Goal: Information Seeking & Learning: Learn about a topic

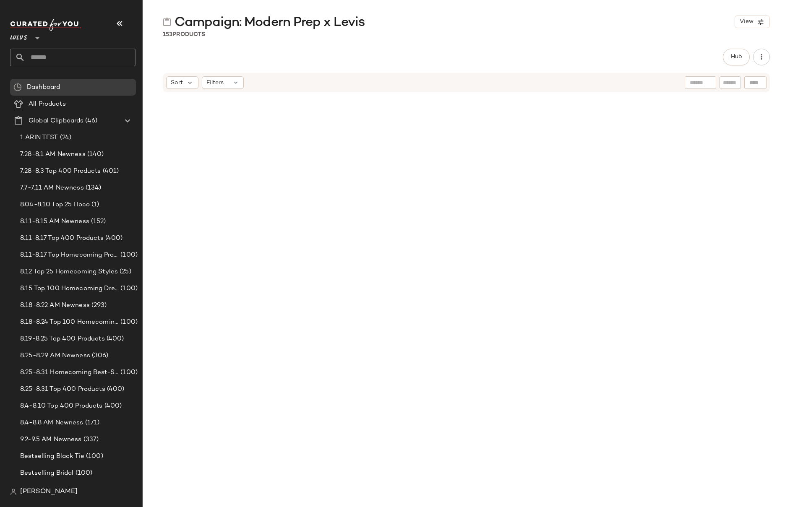
scroll to position [5879, 0]
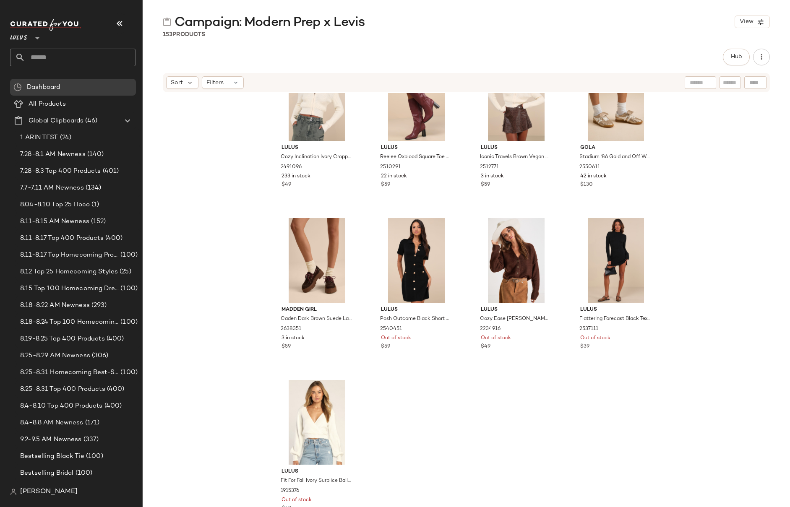
click at [240, 241] on div "Lulus Autumn Aura Brown Ribbed Two-Piece Sweater Dress 2437111 2 in stock $88 L…" at bounding box center [466, 312] width 647 height 439
click at [37, 57] on input "text" at bounding box center [80, 58] width 110 height 18
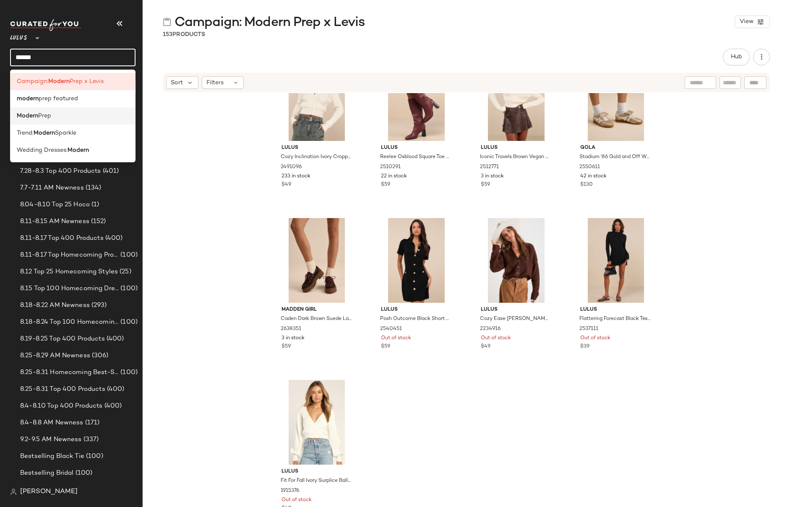
type input "******"
click at [47, 119] on span "Prep" at bounding box center [44, 116] width 13 height 9
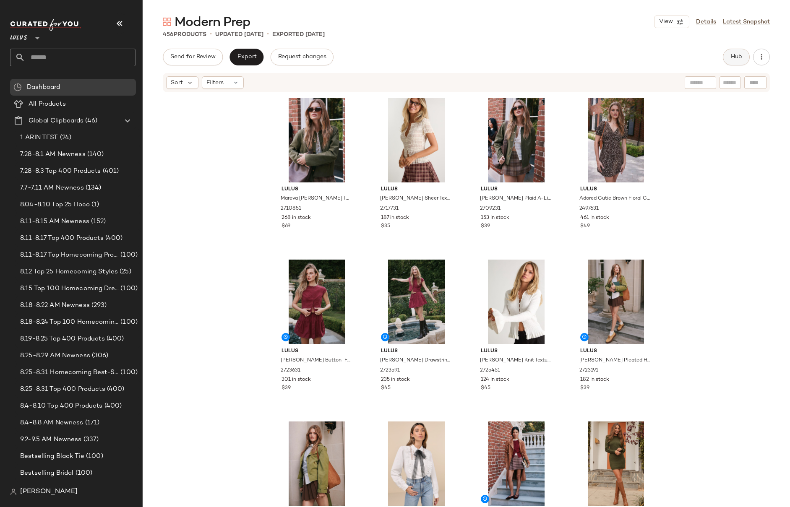
click at [739, 57] on span "Hub" at bounding box center [737, 57] width 12 height 7
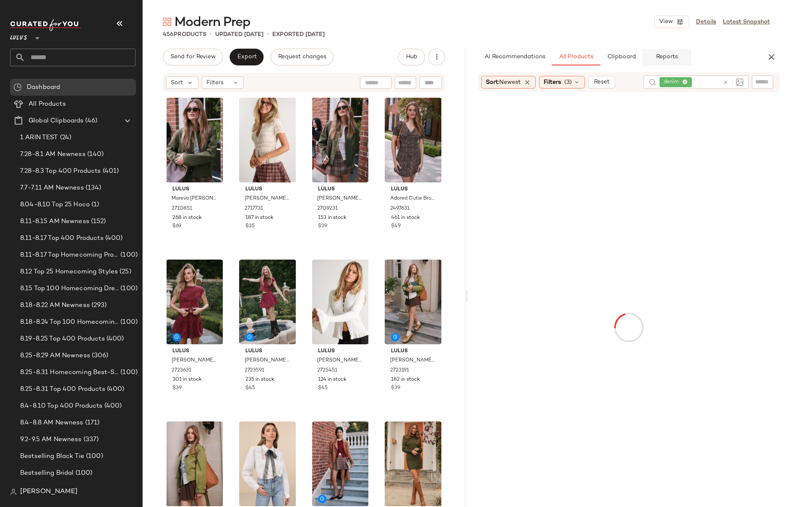
click at [664, 58] on span "Reports" at bounding box center [666, 57] width 22 height 7
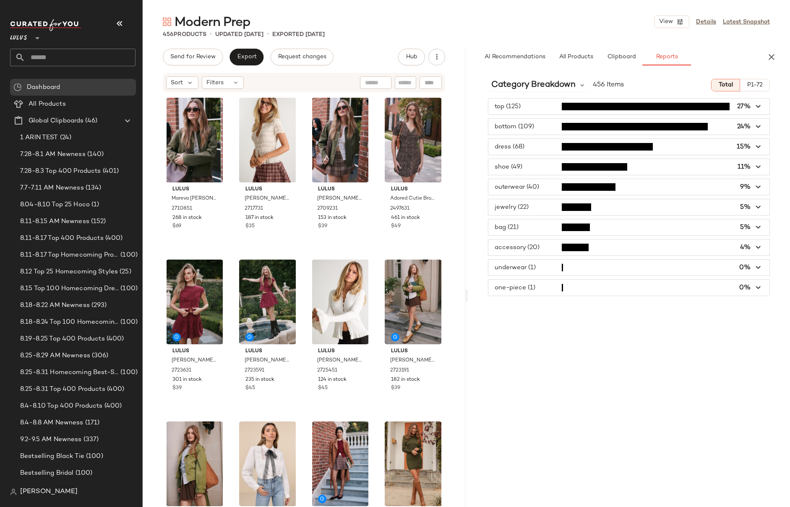
click at [545, 184] on span "button" at bounding box center [629, 187] width 282 height 16
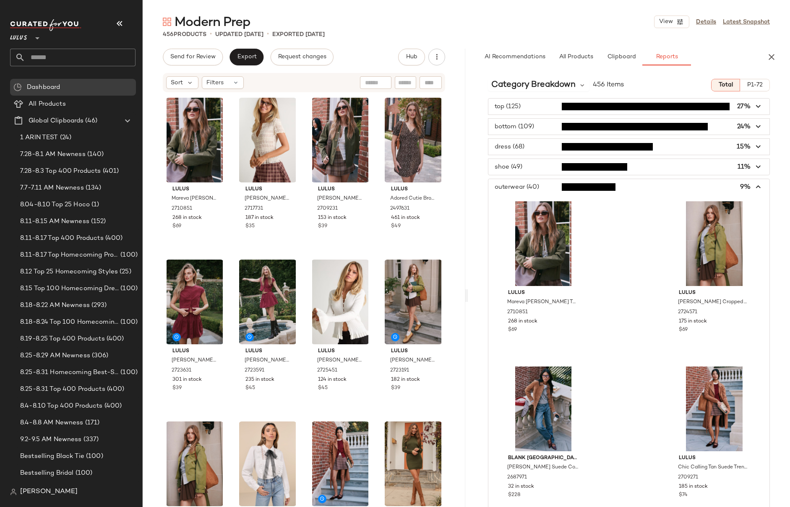
click at [545, 184] on span "button" at bounding box center [629, 187] width 282 height 16
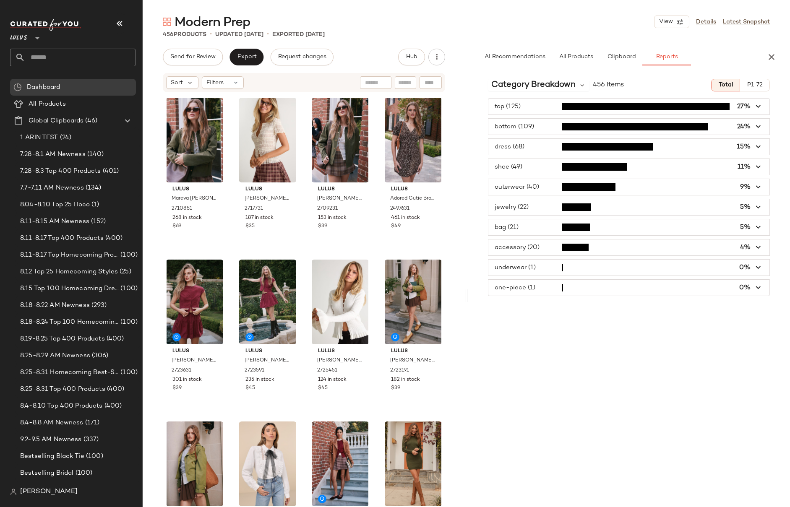
click at [533, 209] on span "button" at bounding box center [629, 207] width 282 height 16
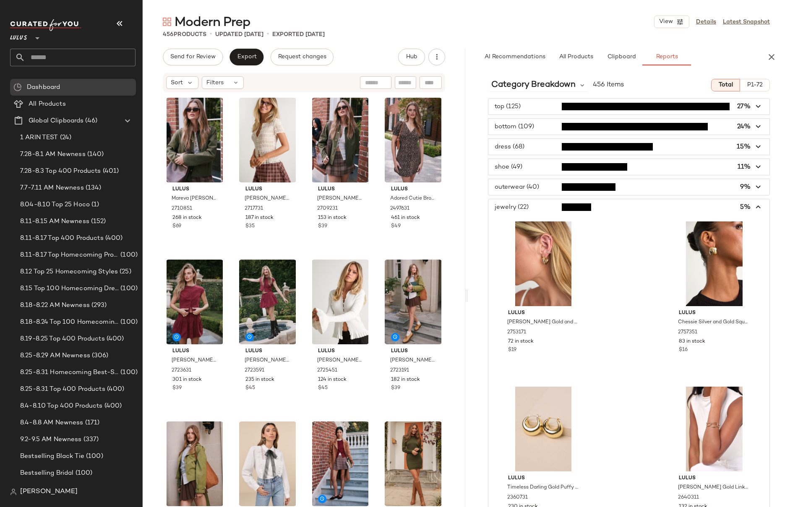
click at [533, 209] on span "button" at bounding box center [629, 207] width 282 height 16
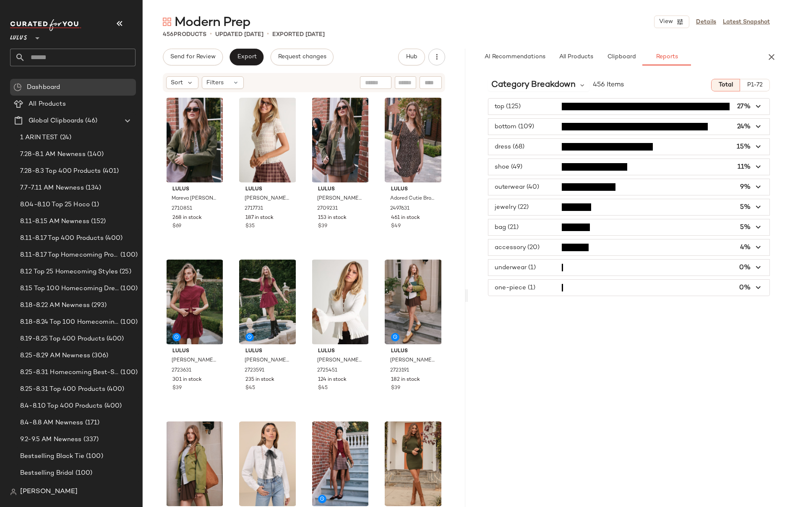
click at [522, 104] on span "button" at bounding box center [629, 107] width 282 height 16
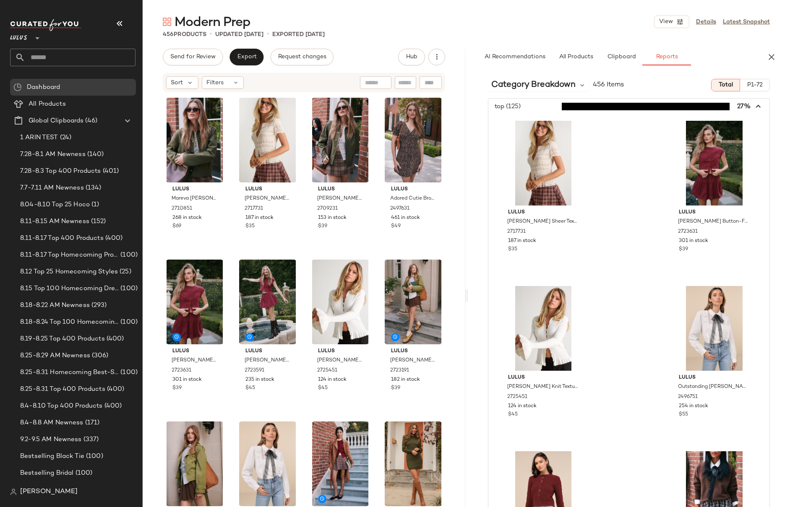
click at [534, 109] on span "button" at bounding box center [629, 107] width 282 height 16
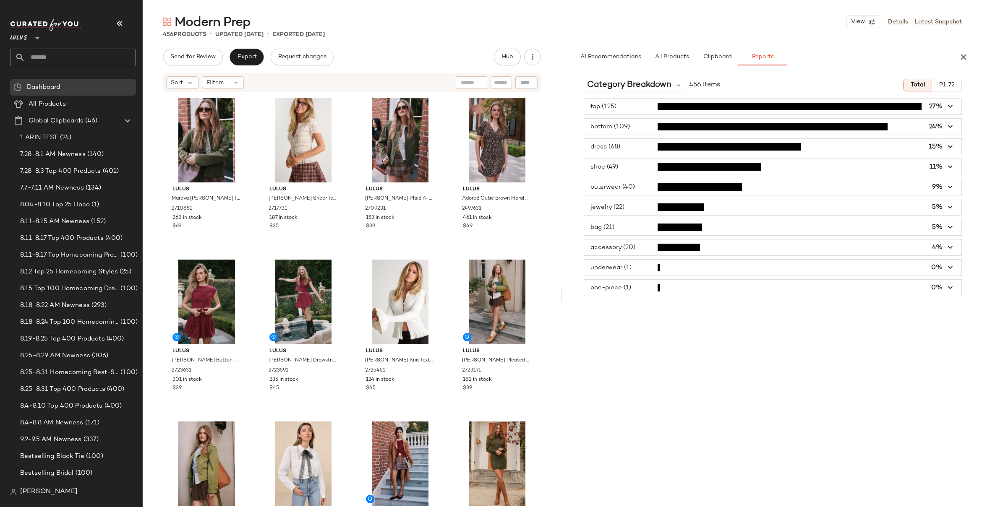
click at [23, 37] on span "Lulus" at bounding box center [18, 36] width 17 height 15
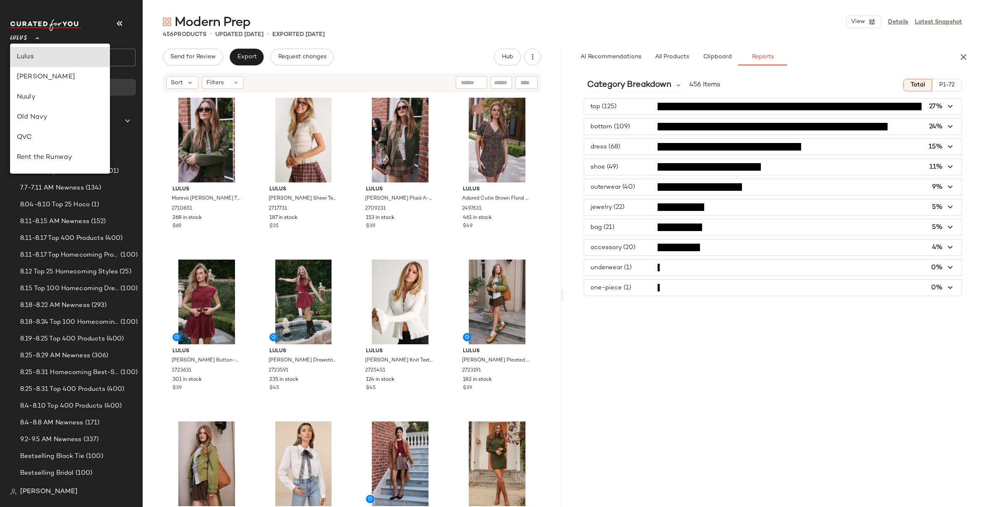
scroll to position [296, 0]
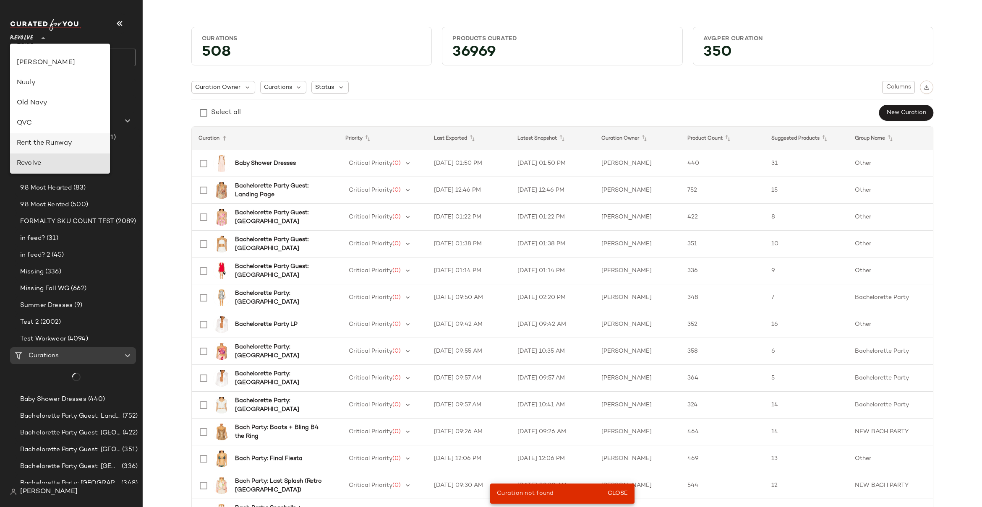
click at [30, 140] on div "Rent the Runway" at bounding box center [60, 143] width 86 height 10
type input "**"
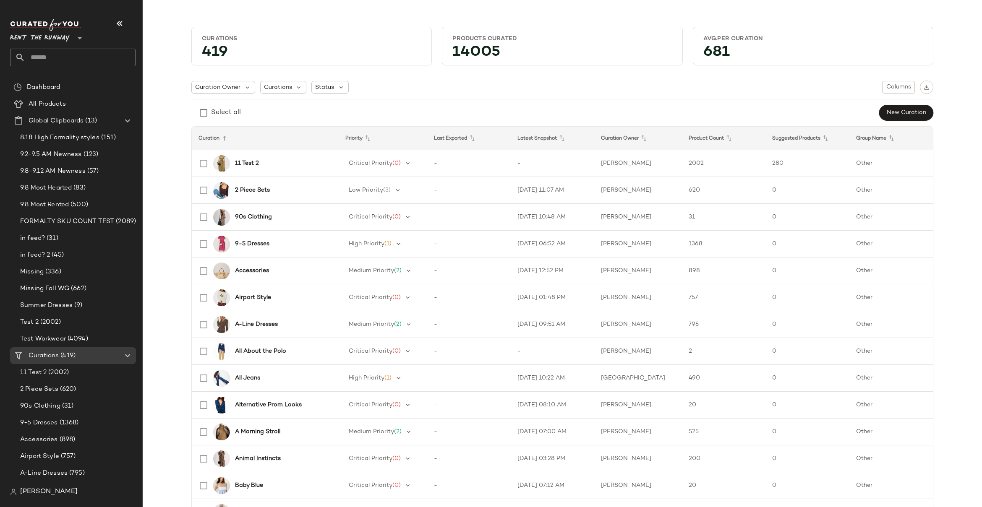
click at [54, 59] on input "text" at bounding box center [80, 58] width 110 height 18
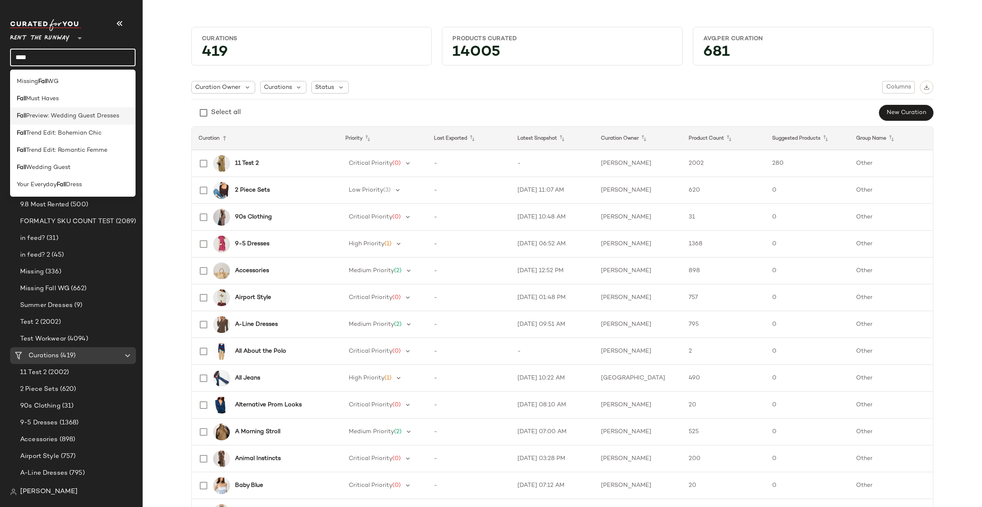
type input "****"
click at [68, 114] on span "Preview: Wedding Guest Dresses" at bounding box center [72, 116] width 93 height 9
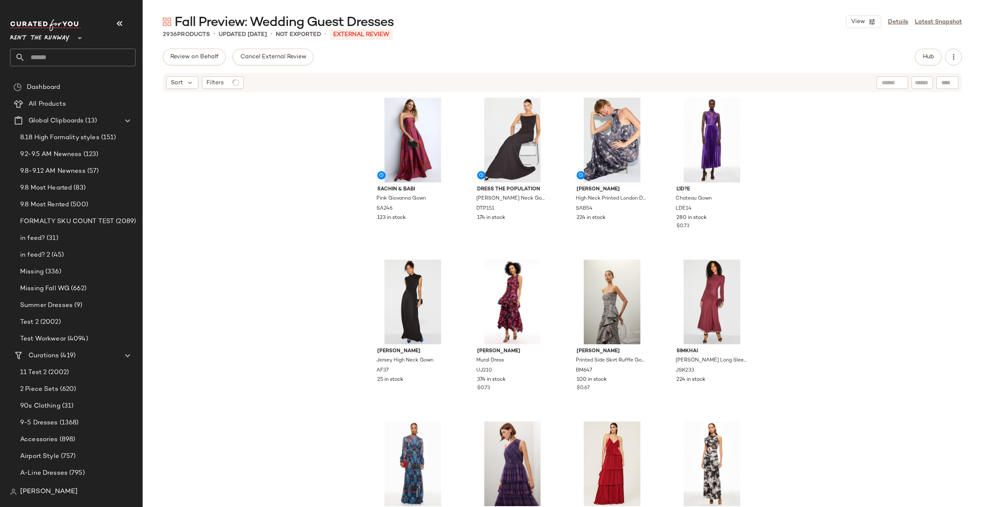
click at [790, 126] on div "Sachin & Babi Pink Giovanna Gown SA246 123 in stock Dress The Population [PERSO…" at bounding box center [562, 312] width 839 height 439
click at [790, 57] on span "Hub" at bounding box center [928, 57] width 12 height 7
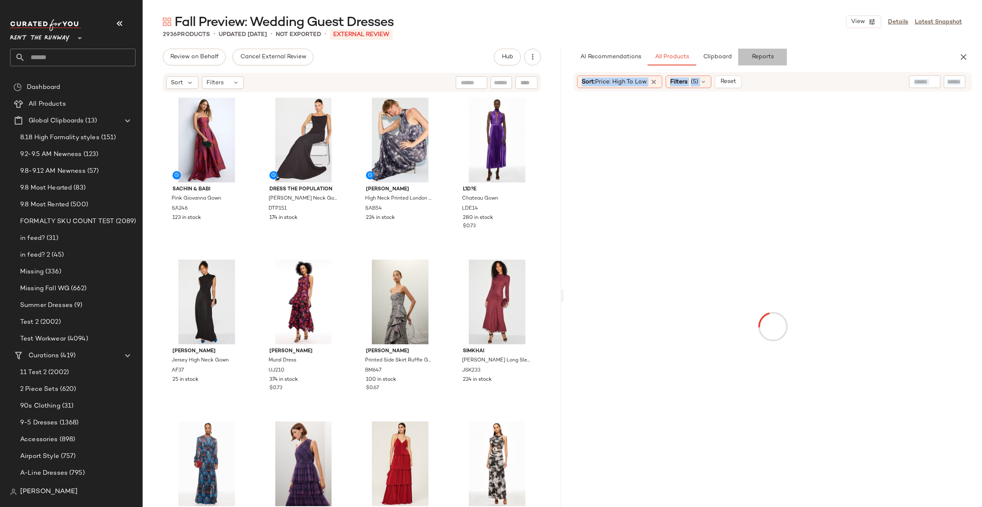
click at [770, 55] on span "Reports" at bounding box center [762, 57] width 22 height 7
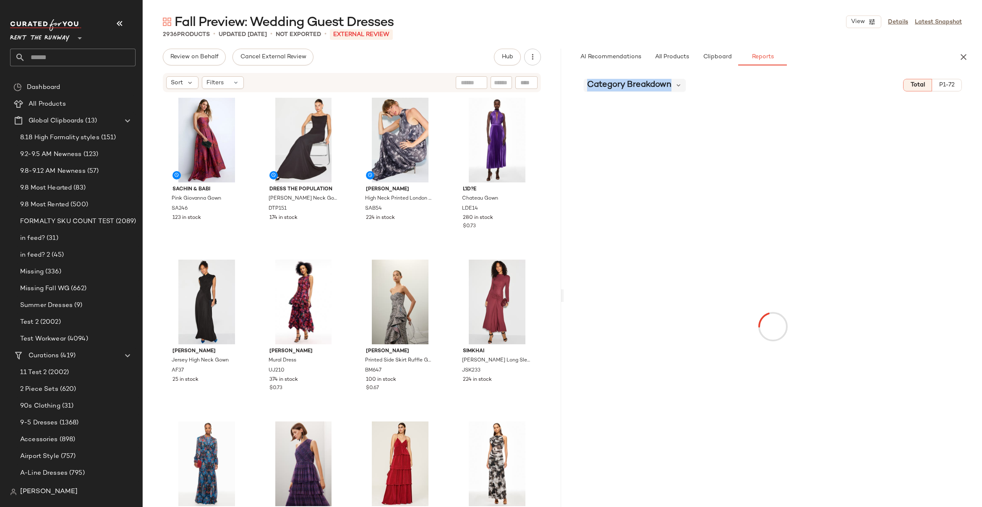
click at [629, 84] on span "Category Breakdown" at bounding box center [629, 85] width 84 height 13
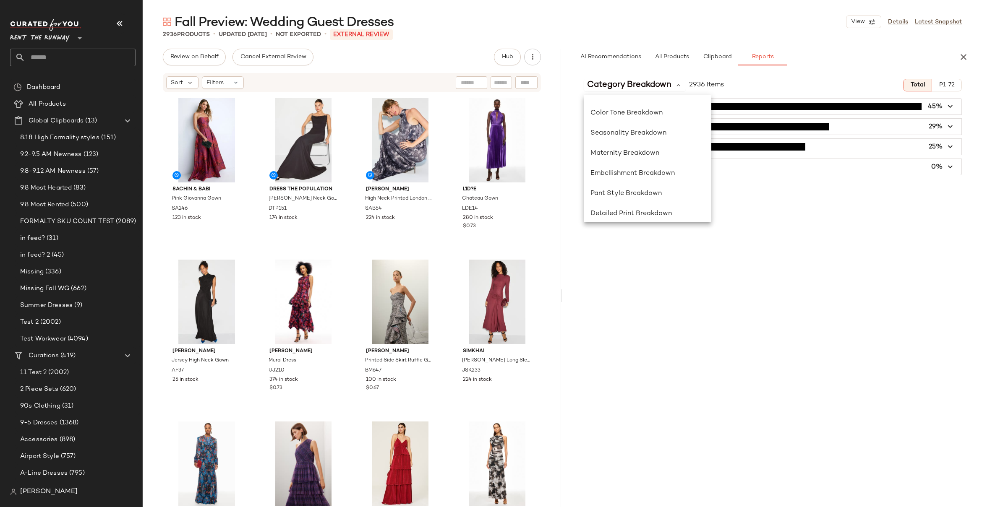
scroll to position [216, 0]
click at [615, 134] on span "Seasonality Breakdown" at bounding box center [628, 135] width 76 height 7
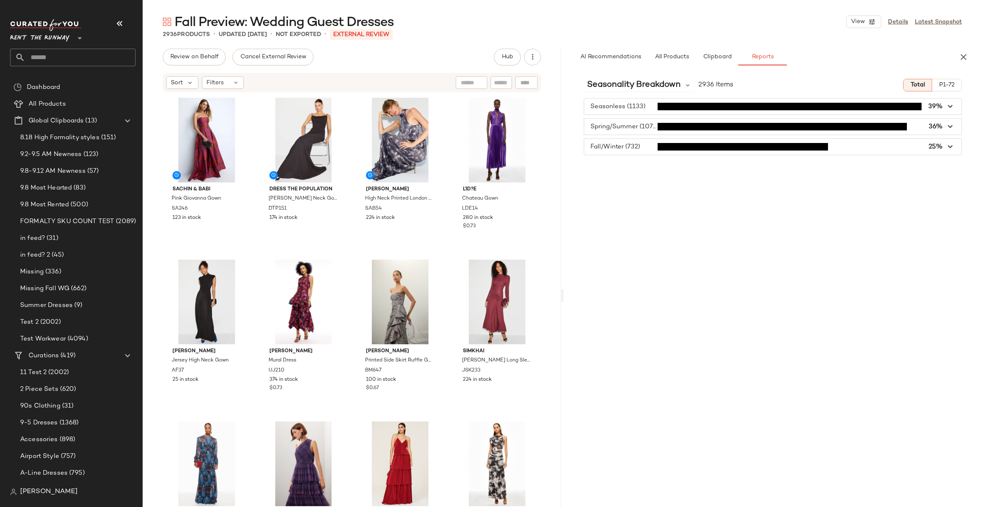
click at [790, 164] on div "Seasonality Breakdown 2936 Items Total P1-72 Seasonless (1133) 39% Spring/Summe…" at bounding box center [773, 307] width 418 height 470
click at [652, 180] on div "Seasonality Breakdown 2936 Items Total P1-72 Seasonless (1133) 39% Spring/Summe…" at bounding box center [773, 307] width 418 height 470
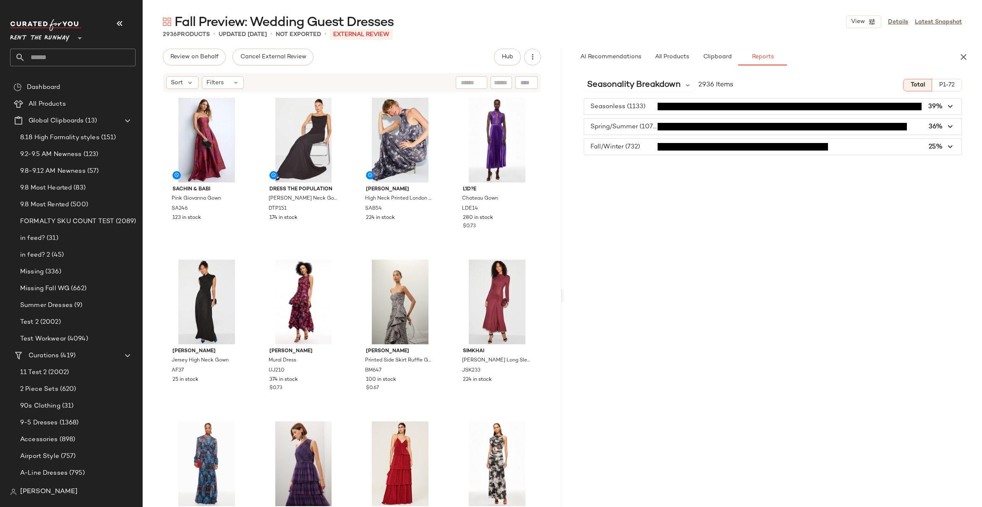
click at [790, 82] on span "P1-72" at bounding box center [947, 85] width 16 height 7
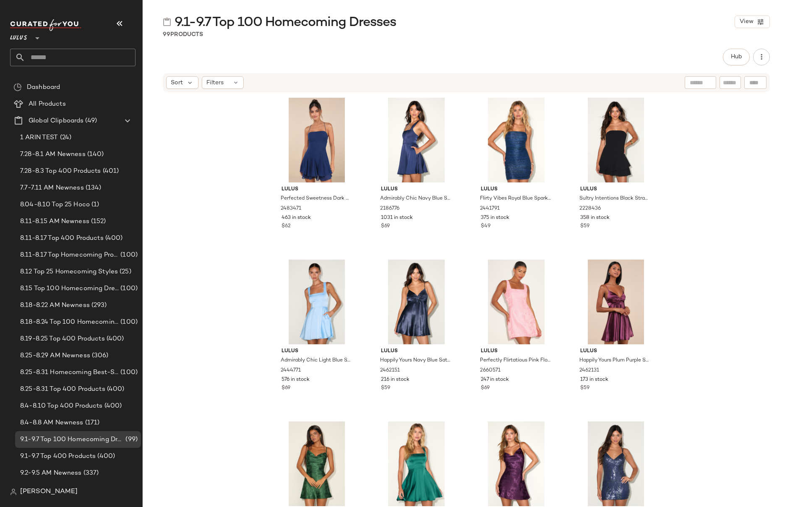
click at [705, 167] on div "Lulus Perfected Sweetness Dark Blue Pleated Tiered Mini Dress 2483471 463 in st…" at bounding box center [466, 312] width 647 height 439
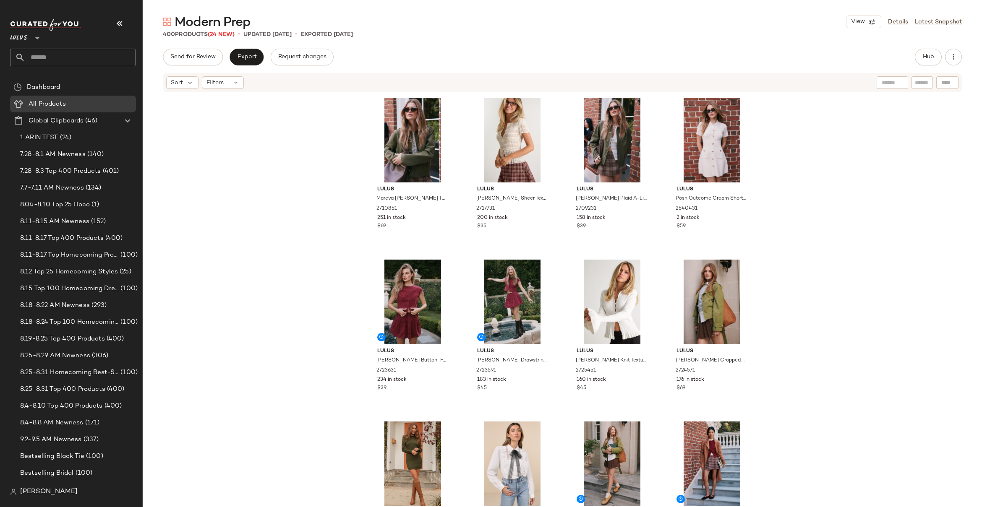
click at [793, 154] on div "Lulus Mareva [PERSON_NAME] Twill Barn Jacket 2710851 251 in stock $69 Lulus [PE…" at bounding box center [562, 312] width 839 height 439
click at [801, 211] on div "Lulus Mareva Olive Green Twill Barn Jacket 2710851 251 in stock $69 Lulus Tatia…" at bounding box center [562, 312] width 839 height 439
click at [791, 196] on div "Lulus Mareva Olive Green Twill Barn Jacket 2710851 251 in stock $69 Lulus Tatia…" at bounding box center [562, 312] width 839 height 439
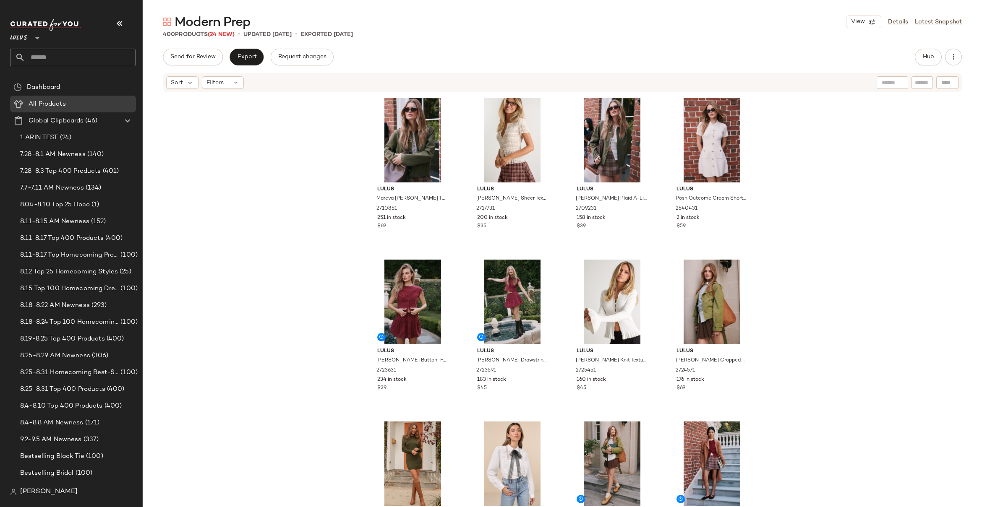
click at [791, 196] on div "Lulus Mareva Olive Green Twill Barn Jacket 2710851 251 in stock $69 Lulus Tatia…" at bounding box center [562, 312] width 839 height 439
click at [868, 21] on icon "button" at bounding box center [872, 22] width 8 height 8
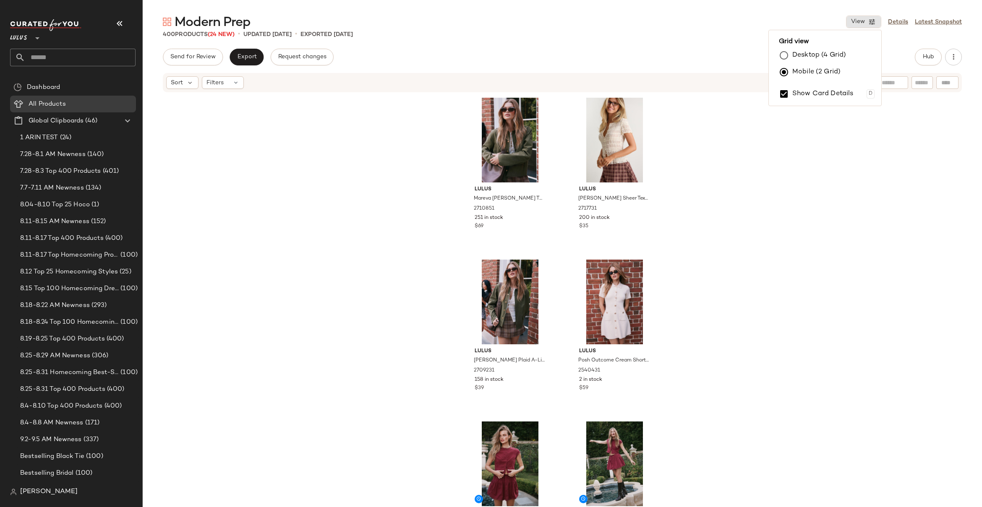
click at [732, 137] on div "Lulus Mareva Olive Green Twill Barn Jacket 2710851 251 in stock $69 Lulus Tatia…" at bounding box center [562, 312] width 839 height 439
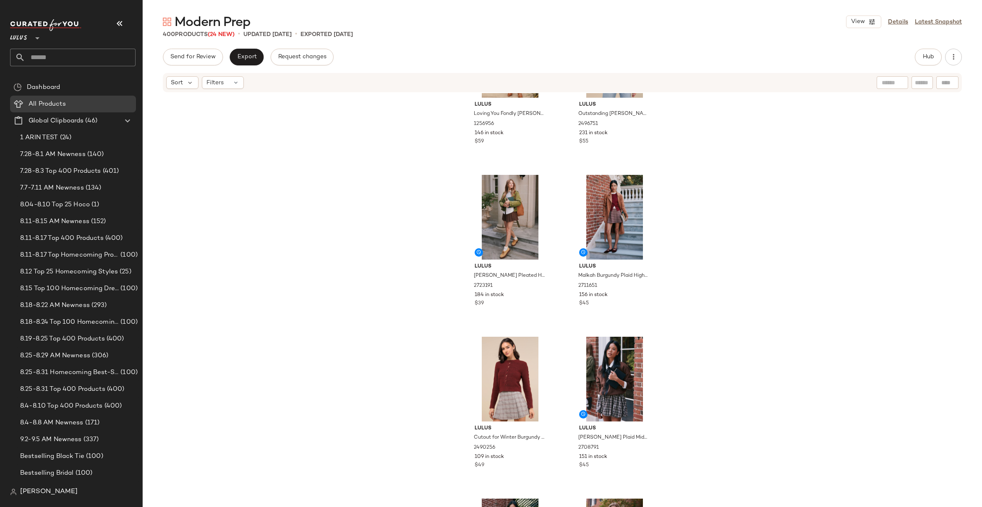
scroll to position [746, 0]
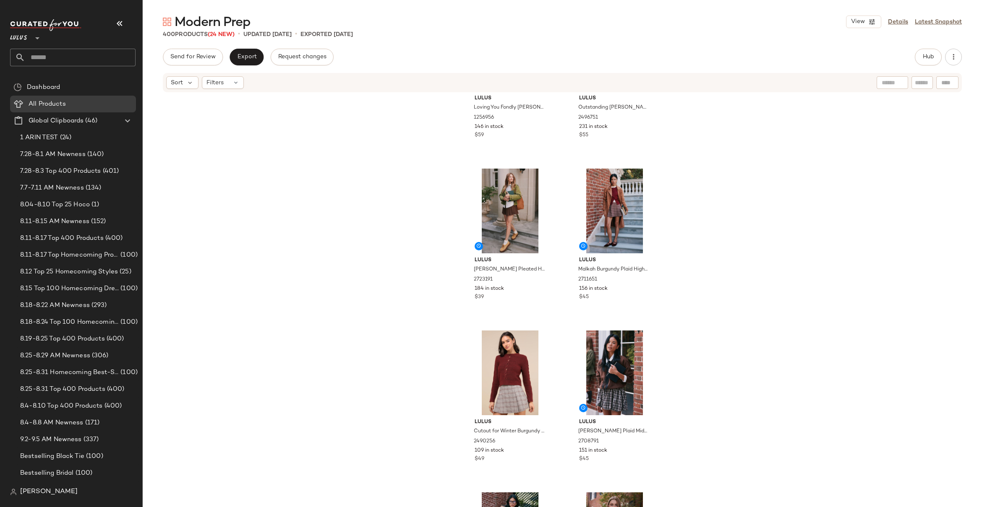
click at [726, 157] on div "Lulus Loving You Fondly Olive Green Ribbed Knit Sweater Dress 1256956 146 in st…" at bounding box center [562, 312] width 839 height 439
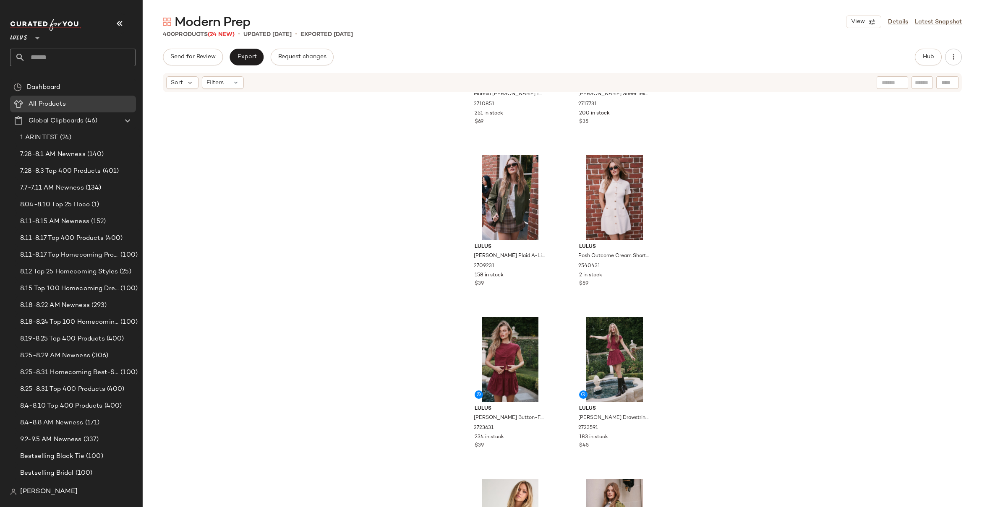
scroll to position [0, 0]
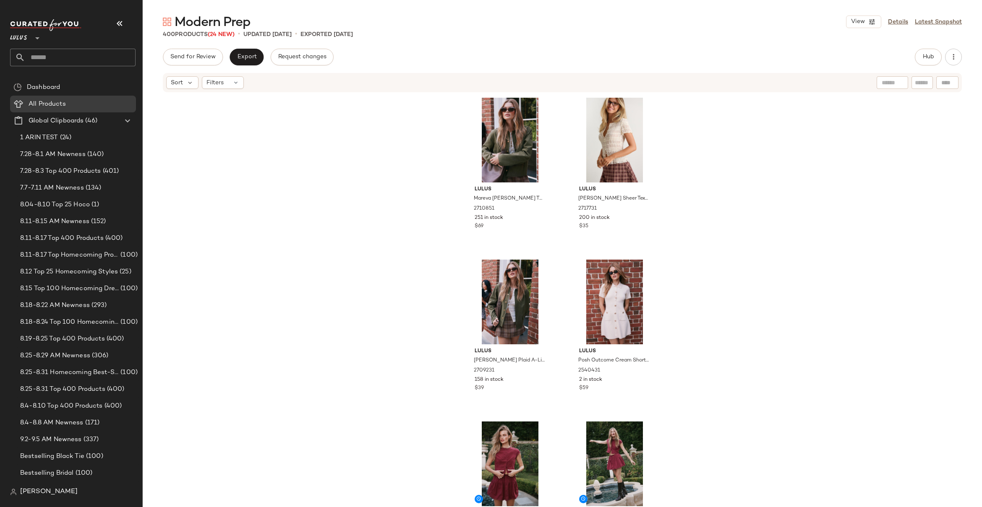
click at [737, 144] on div "Lulus Mareva Olive Green Twill Barn Jacket 2710851 251 in stock $69 Lulus Tatia…" at bounding box center [562, 312] width 839 height 439
click at [671, 168] on div "Lulus Mareva Olive Green Twill Barn Jacket 2710851 251 in stock $69 Lulus Tatia…" at bounding box center [562, 312] width 839 height 439
click at [383, 186] on div "Lulus Mareva Olive Green Twill Barn Jacket 2710851 251 in stock $69 Lulus Tatia…" at bounding box center [562, 312] width 839 height 439
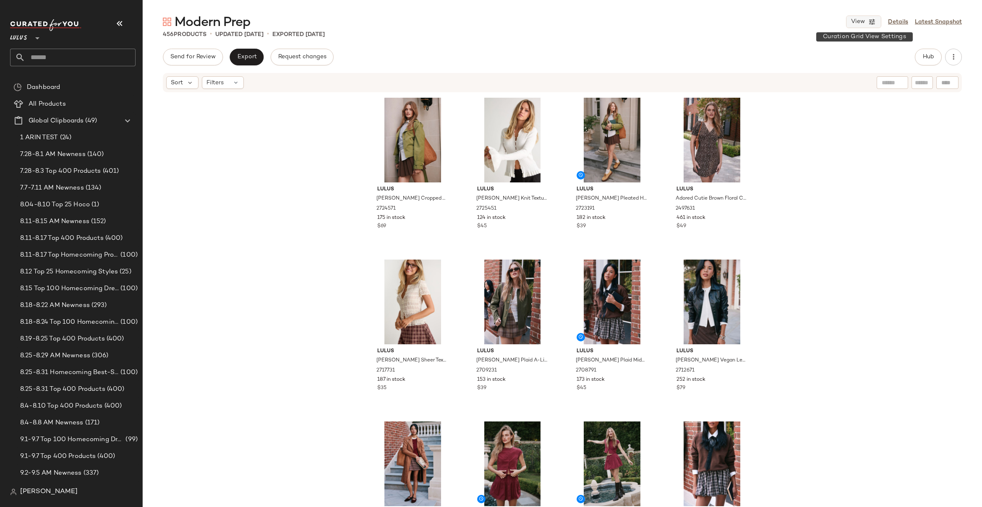
click at [866, 18] on button "View" at bounding box center [863, 22] width 35 height 13
click at [809, 71] on label "Mobile (2 Grid)" at bounding box center [816, 72] width 48 height 17
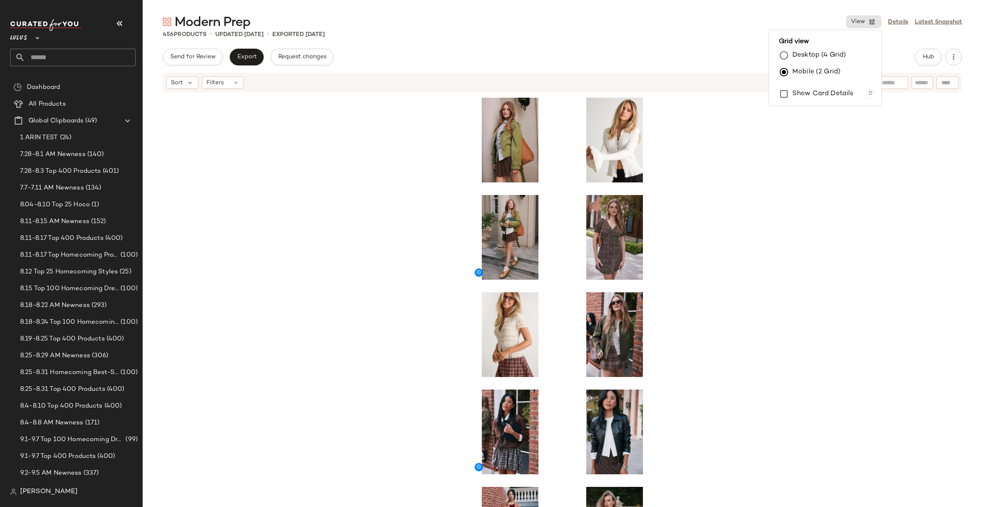
click at [341, 189] on div at bounding box center [562, 312] width 839 height 439
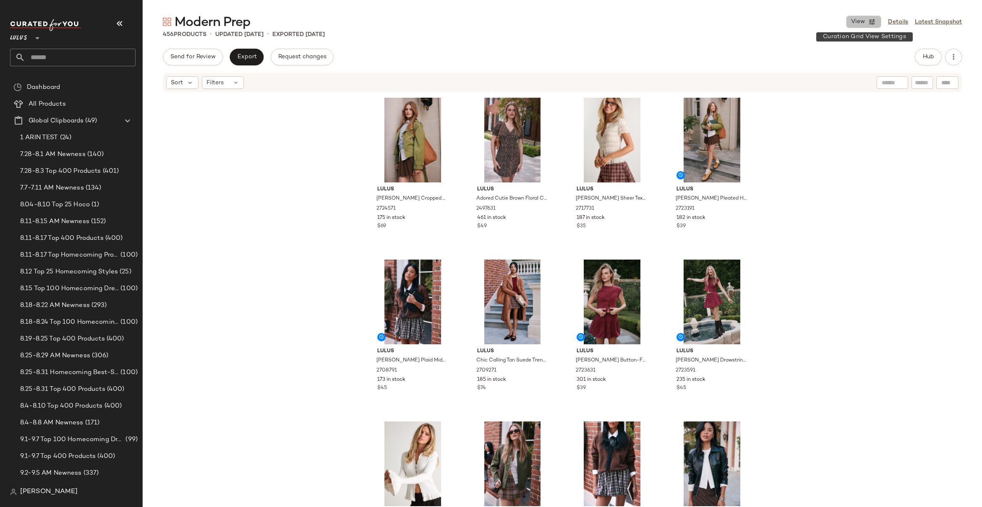
click at [875, 22] on icon "button" at bounding box center [872, 22] width 8 height 8
click at [814, 75] on label "Mobile (2 Grid)" at bounding box center [816, 72] width 48 height 17
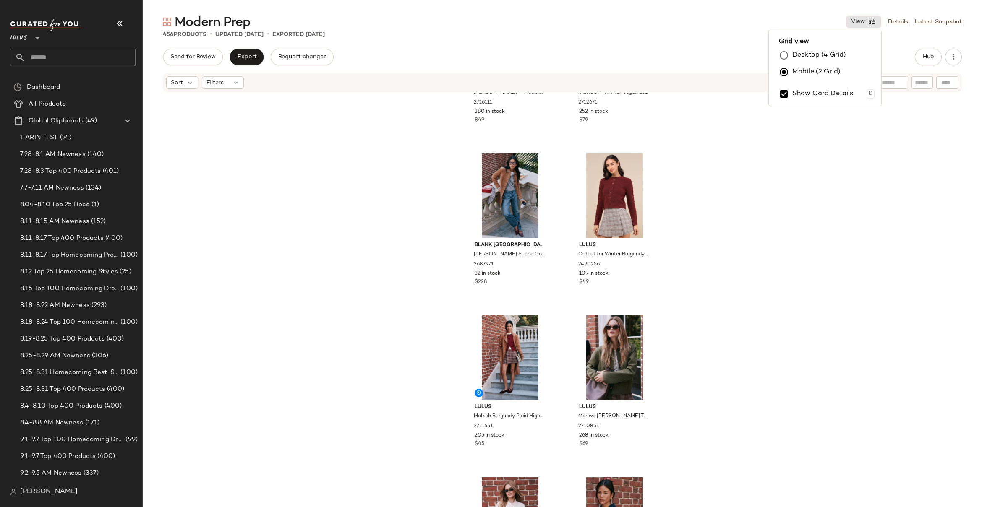
scroll to position [744, 0]
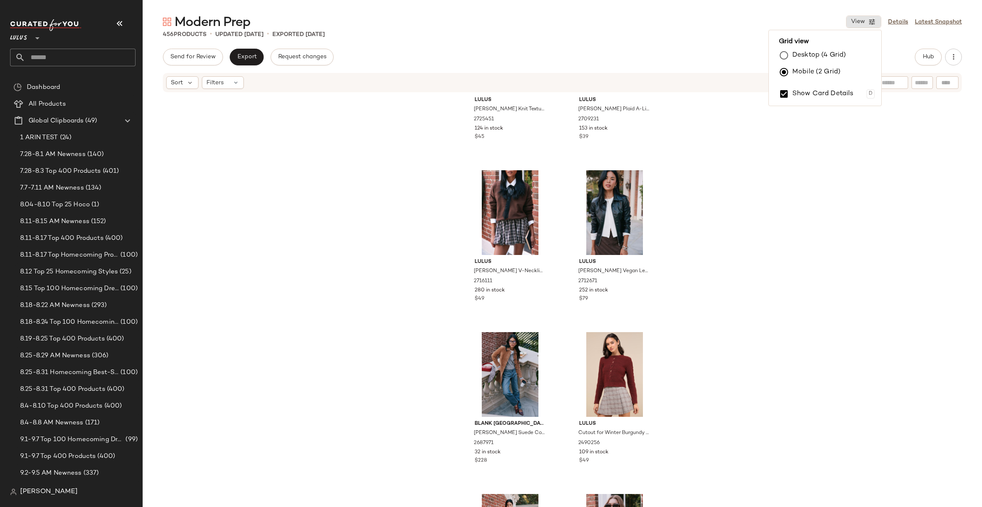
click at [35, 55] on input "text" at bounding box center [80, 58] width 110 height 18
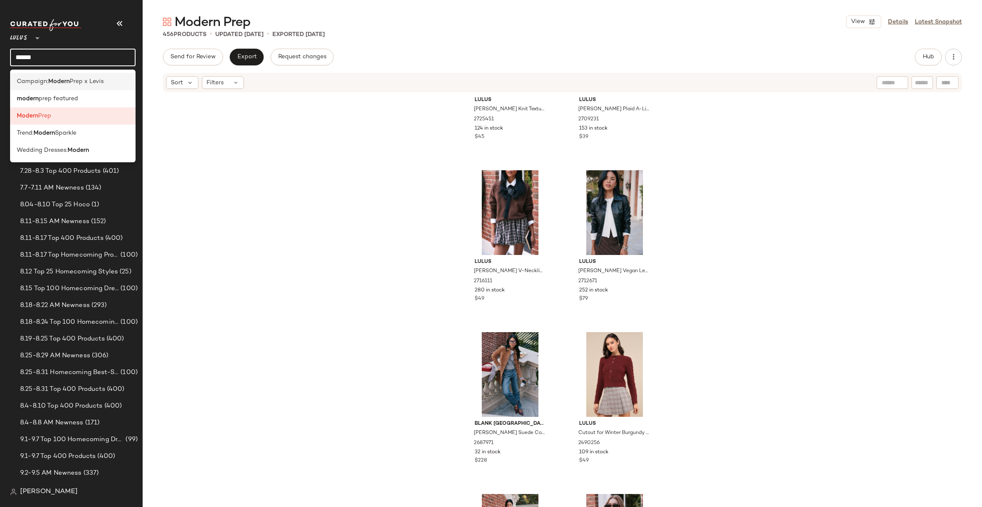
type input "******"
click at [73, 83] on span "Prep x Levis" at bounding box center [87, 81] width 34 height 9
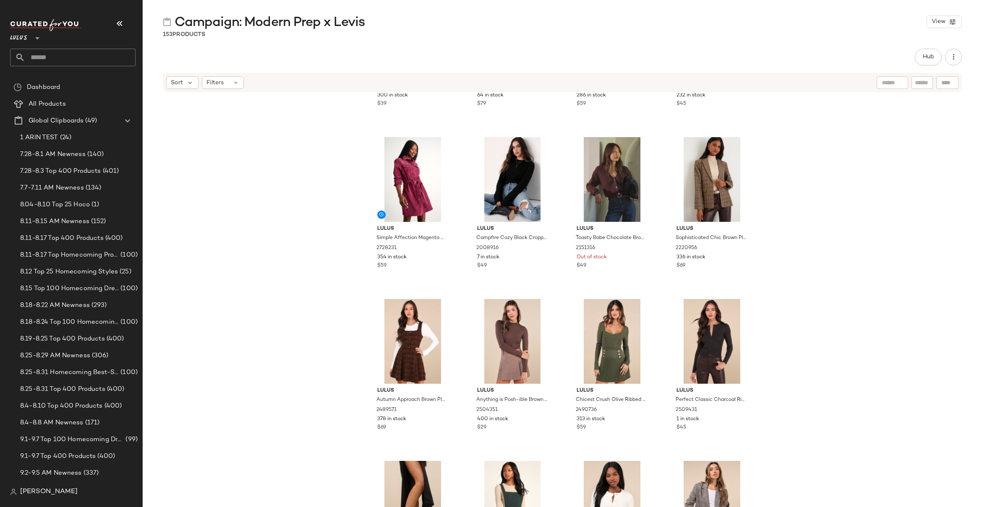
scroll to position [5117, 0]
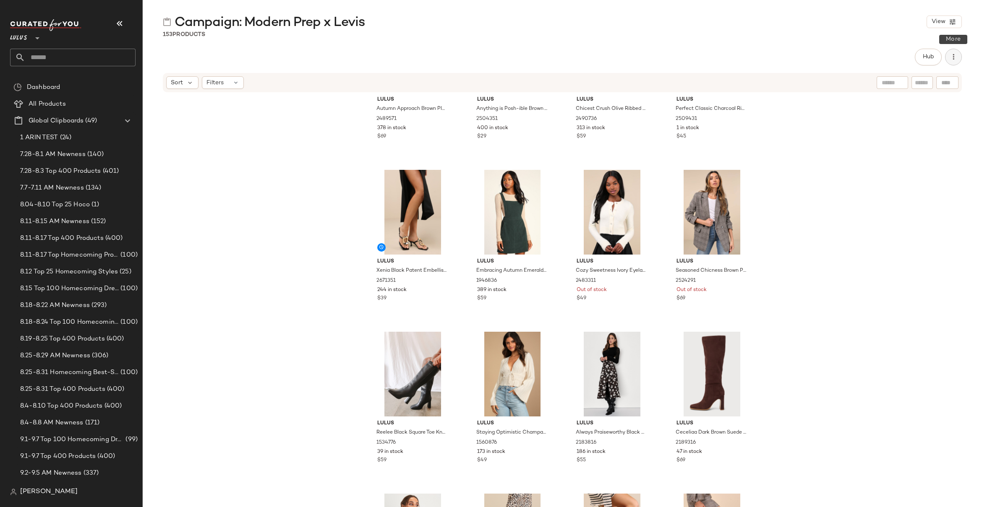
click at [955, 59] on icon "button" at bounding box center [953, 57] width 8 height 8
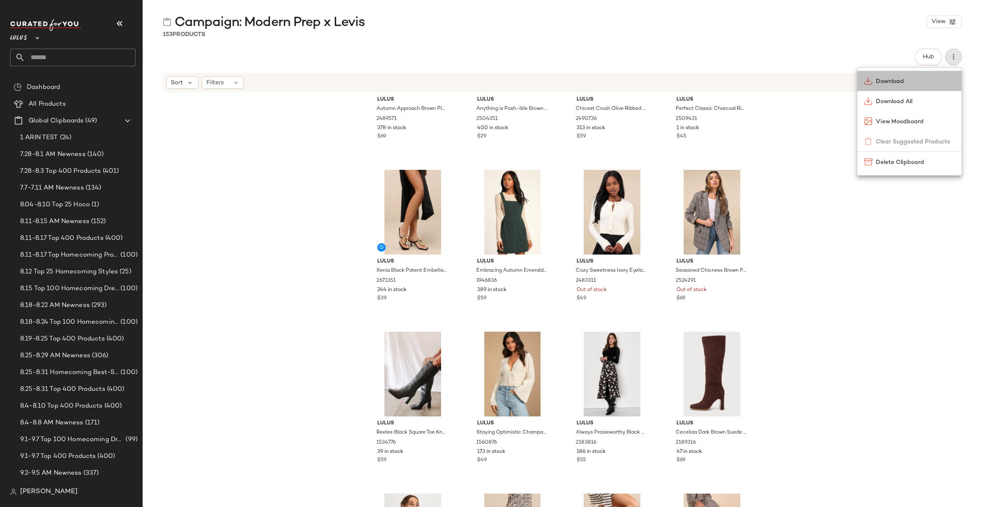
click at [896, 83] on span "Download" at bounding box center [915, 81] width 79 height 9
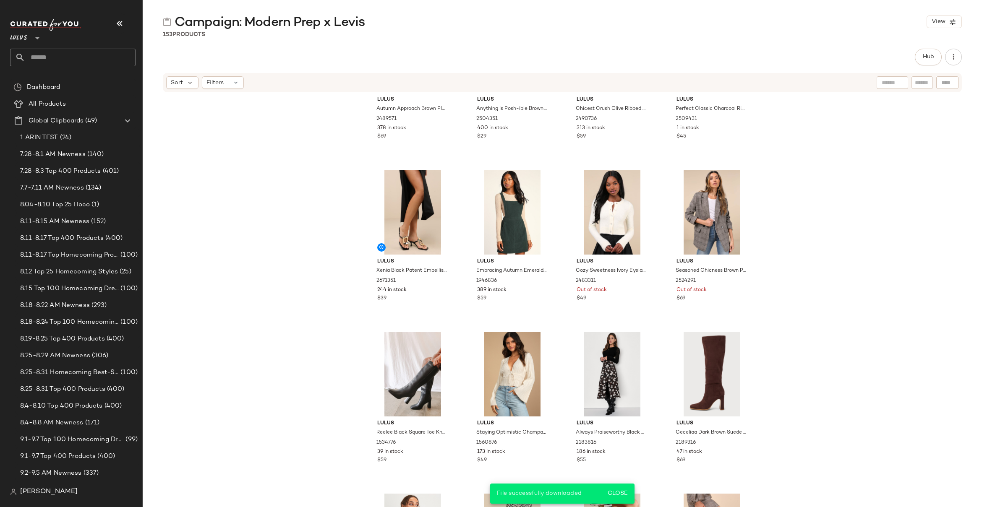
click at [895, 162] on div "Lulus Autumn Approach Brown Plaid Sleeveless Button-Up Mini Dress 2489571 378 i…" at bounding box center [562, 312] width 839 height 439
click at [35, 52] on input "text" at bounding box center [80, 58] width 110 height 18
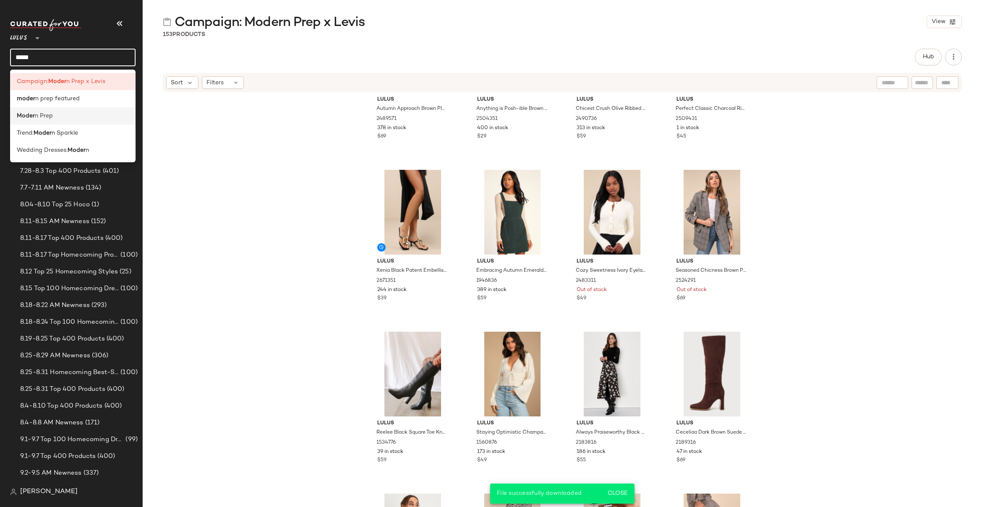
type input "*****"
click at [48, 117] on span "n Prep" at bounding box center [44, 116] width 18 height 9
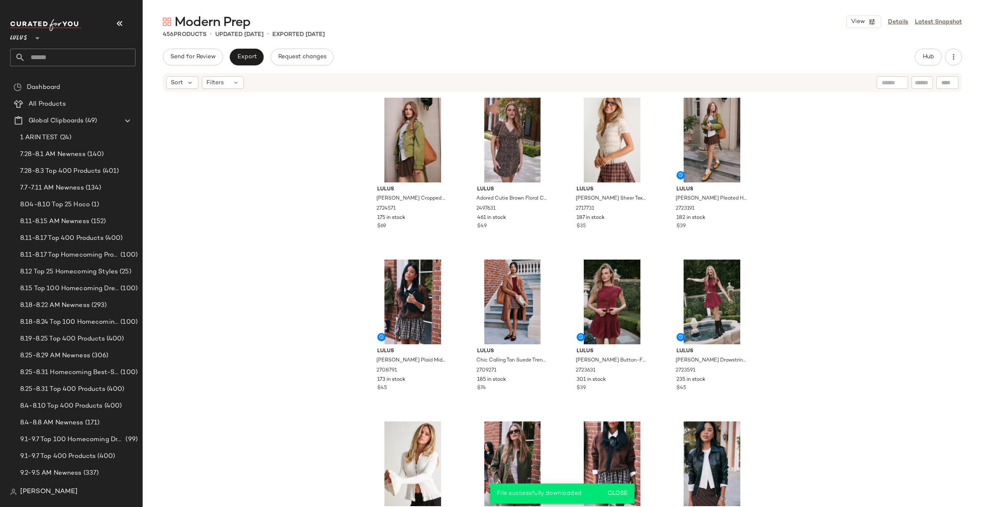
click at [866, 151] on div "Lulus Lianna Green Cropped Trench Coat 2724571 175 in stock $69 Lulus Adored Cu…" at bounding box center [562, 312] width 839 height 439
click at [951, 58] on icon "button" at bounding box center [953, 57] width 8 height 8
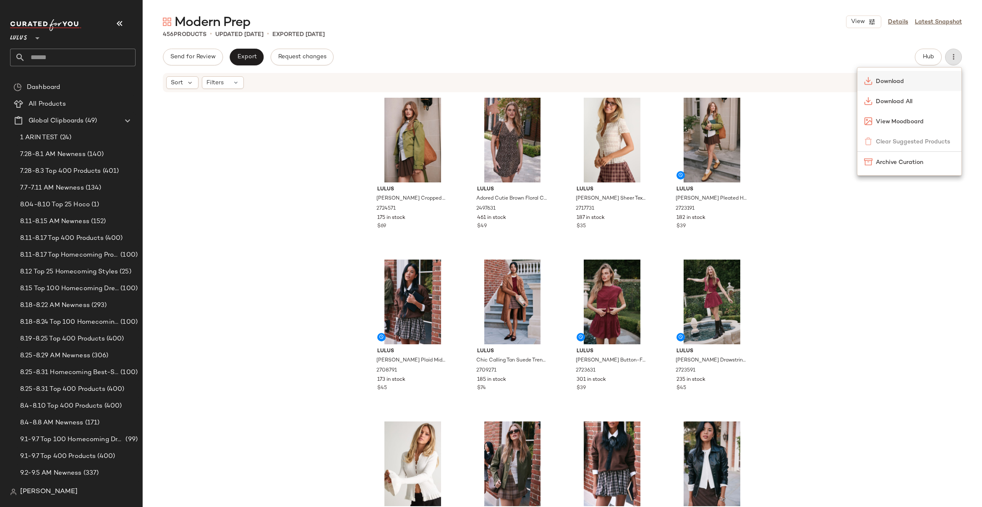
click at [893, 80] on span "Download" at bounding box center [915, 81] width 79 height 9
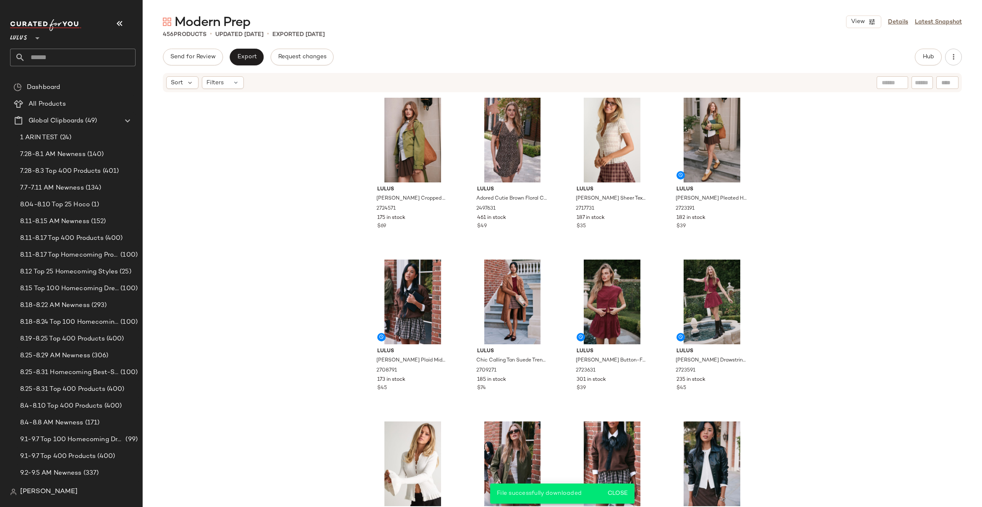
click at [902, 162] on div "Lulus Lianna Green Cropped Trench Coat 2724571 175 in stock $69 Lulus Adored Cu…" at bounding box center [562, 312] width 839 height 439
click at [861, 132] on div "Lulus Lianna Green Cropped Trench Coat 2724571 175 in stock $69 Lulus Adored Cu…" at bounding box center [562, 312] width 839 height 439
click at [909, 130] on div "Lulus Lianna Green Cropped Trench Coat 2724571 175 in stock $69 Lulus Adored Cu…" at bounding box center [562, 312] width 839 height 439
click at [929, 111] on div "Lulus Lianna Green Cropped Trench Coat 2724571 175 in stock $69 Lulus Adored Cu…" at bounding box center [562, 312] width 839 height 439
click at [776, 191] on div "Lulus Lianna Green Cropped Trench Coat 2724571 175 in stock $69 Lulus Adored Cu…" at bounding box center [562, 312] width 839 height 439
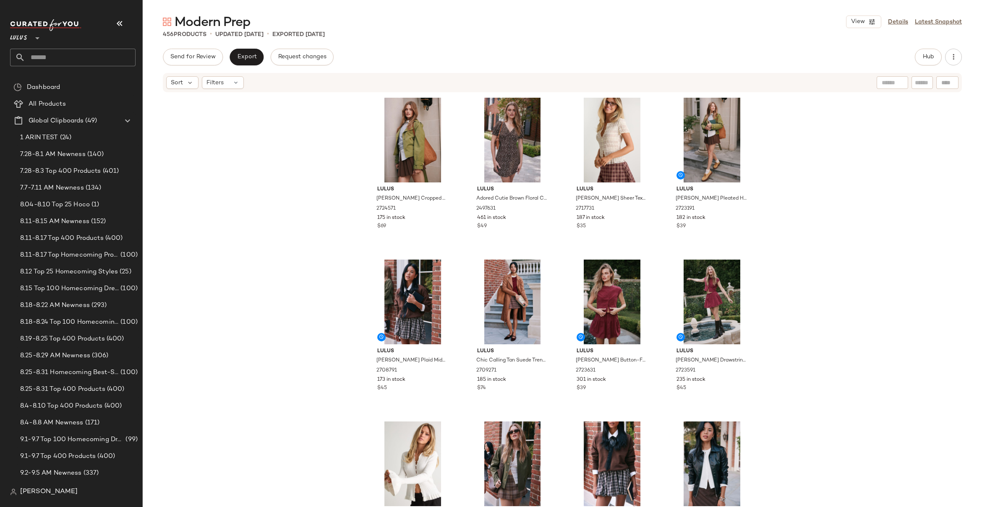
click at [42, 60] on input "text" at bounding box center [80, 58] width 110 height 18
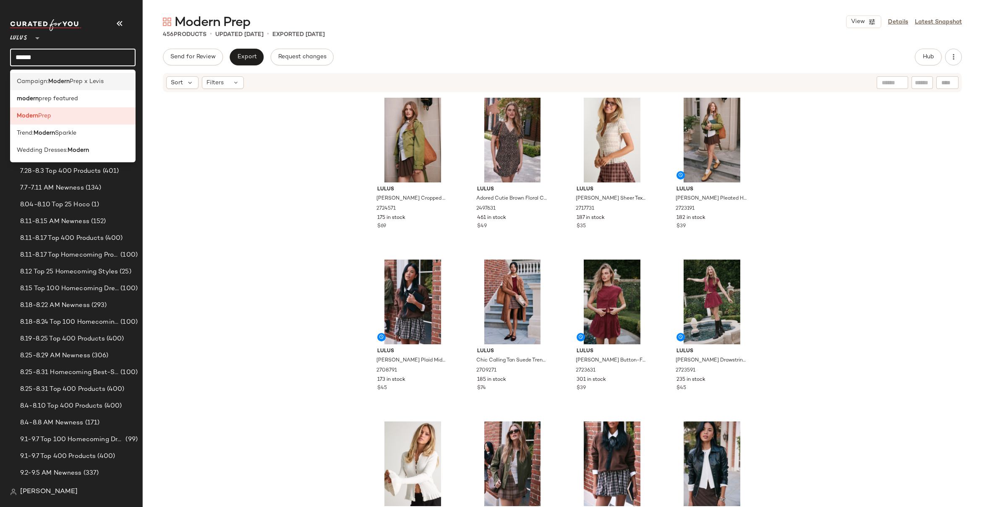
type input "******"
click at [40, 81] on span "Campaign:" at bounding box center [32, 81] width 31 height 9
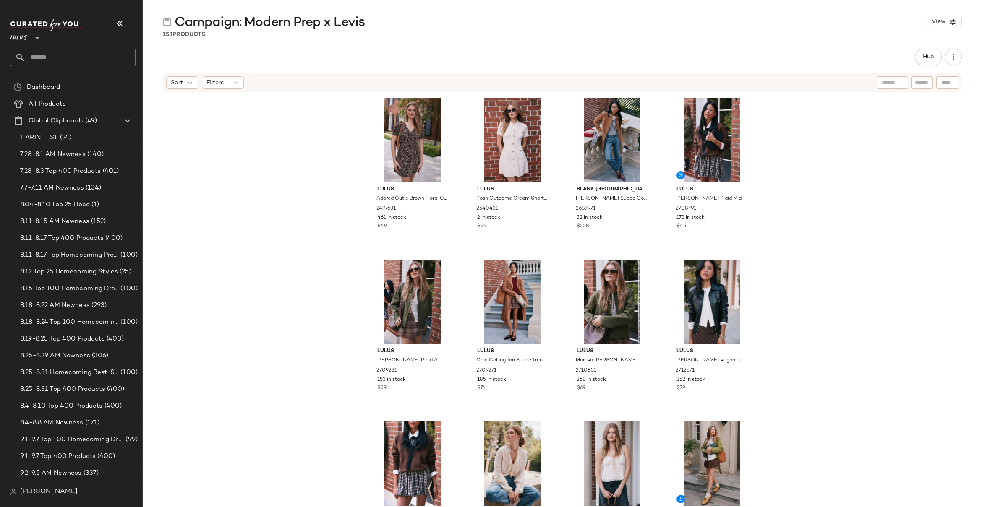
click at [810, 170] on div "Lulus Adored Cutie Brown Floral Corduroy Button-Front Mini Dress 2497631 461 in…" at bounding box center [562, 312] width 839 height 439
click at [764, 141] on div "Lulus Adored Cutie Brown Floral Corduroy Button-Front Mini Dress 2497631 461 in…" at bounding box center [562, 312] width 839 height 439
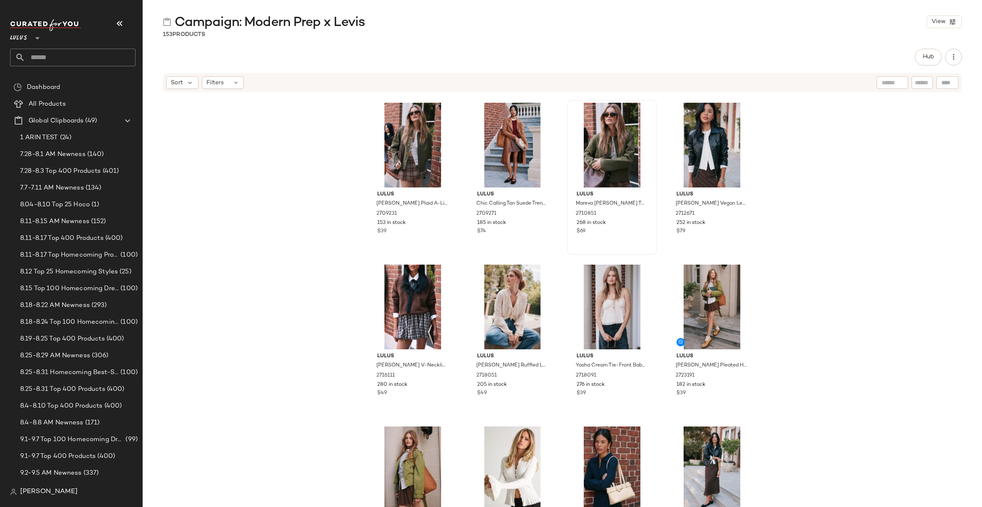
scroll to position [161, 0]
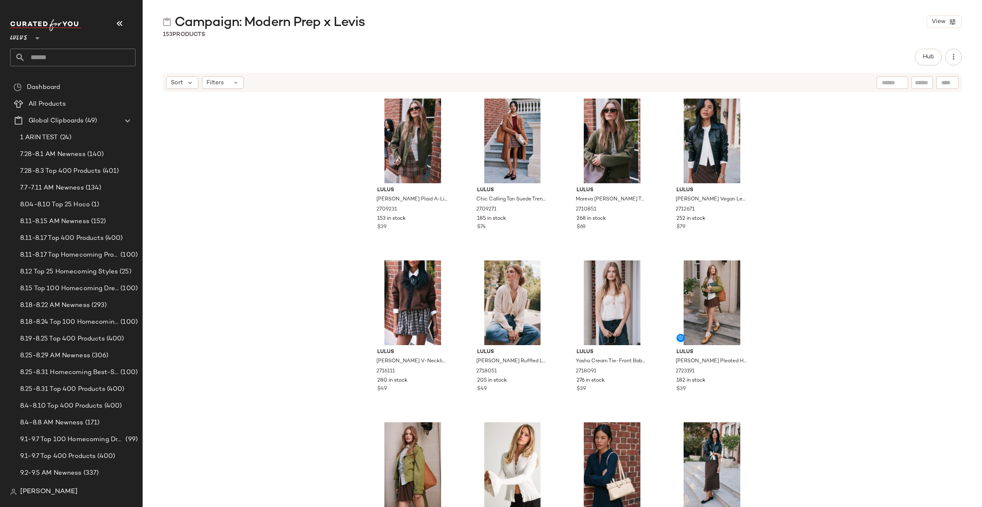
click at [876, 248] on div "Lulus Adored Cutie Brown Floral Corduroy Button-Front Mini Dress 2497631 461 in…" at bounding box center [562, 312] width 839 height 439
drag, startPoint x: 261, startPoint y: 222, endPoint x: 257, endPoint y: 193, distance: 29.3
click at [261, 222] on div "Lulus Adored Cutie Brown Floral Corduroy Button-Front Mini Dress 2497631 461 in…" at bounding box center [562, 312] width 839 height 439
click at [542, 372] on button "button" at bounding box center [542, 372] width 12 height 8
click at [269, 190] on div "Lulus Adored Cutie Brown Floral Corduroy Button-Front Mini Dress 2497631 461 in…" at bounding box center [562, 312] width 839 height 439
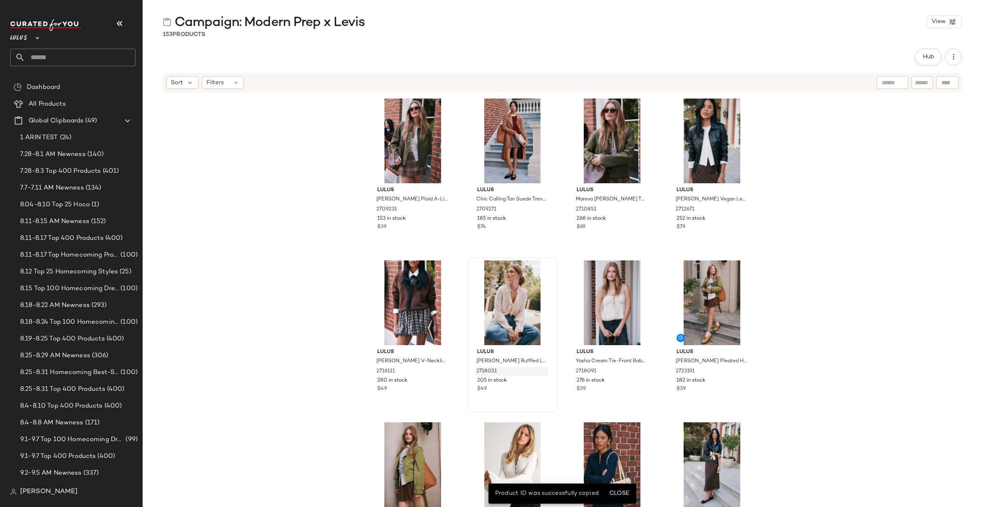
click at [37, 55] on input "text" at bounding box center [80, 58] width 110 height 18
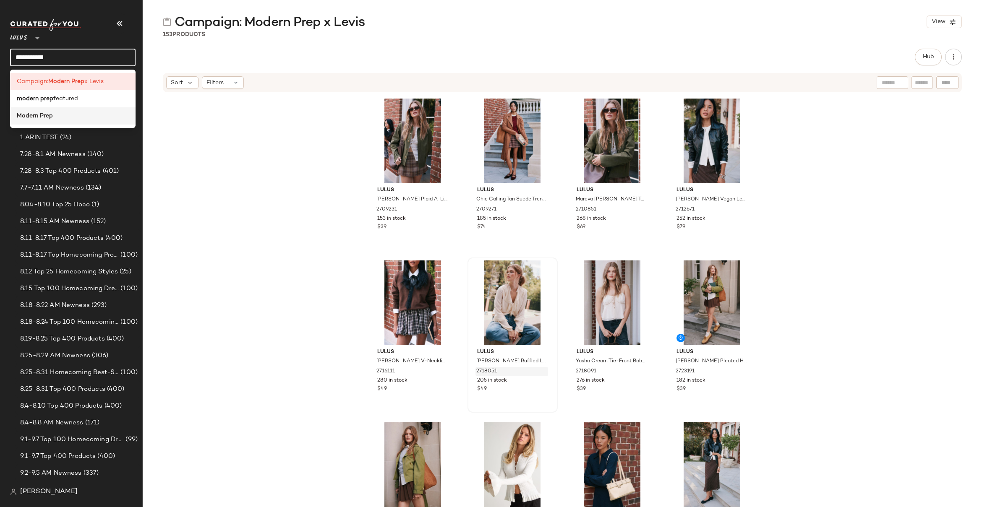
type input "**********"
click at [37, 119] on b "Modern Prep" at bounding box center [35, 116] width 36 height 9
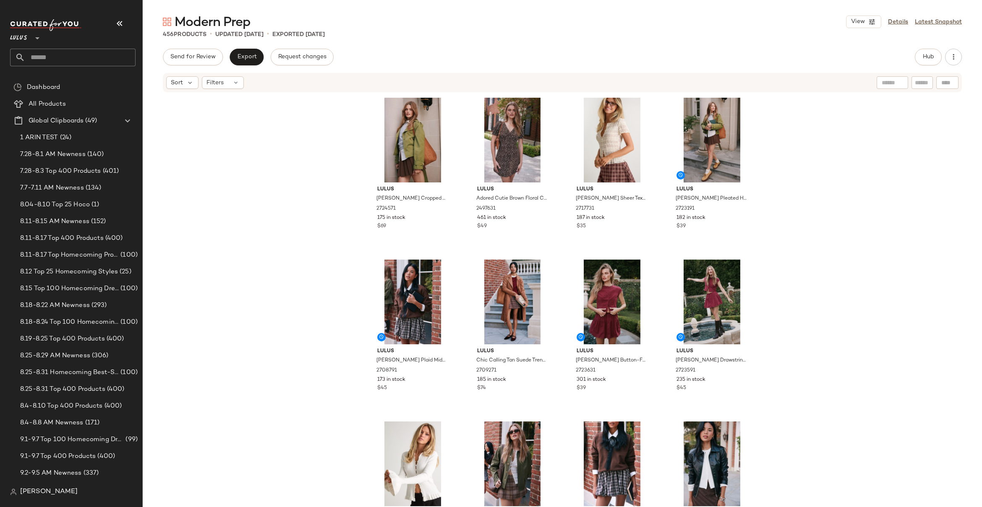
click at [796, 240] on div "Lulus Lianna Green Cropped Trench Coat 2724571 175 in stock $69 Lulus Adored Cu…" at bounding box center [562, 312] width 839 height 439
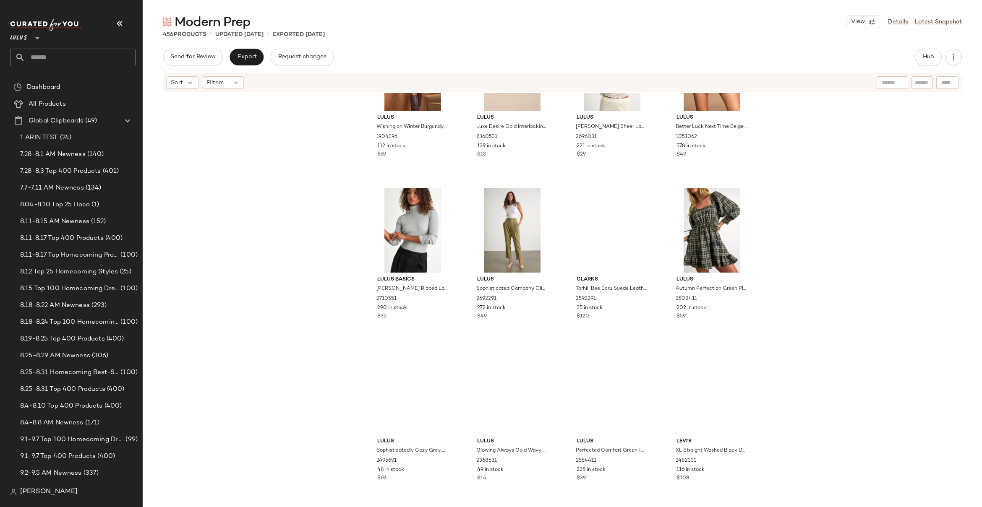
scroll to position [9804, 0]
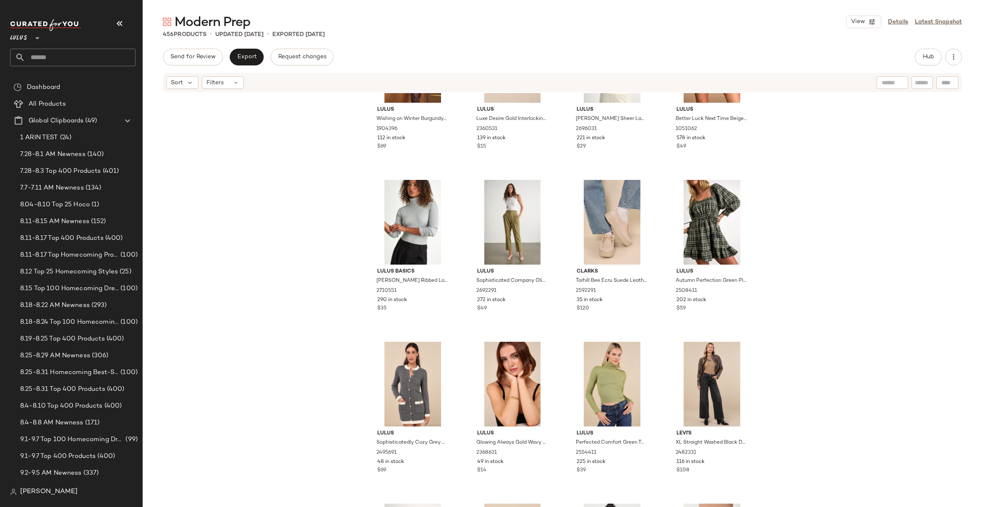
click at [353, 308] on div "Lulus Wishing on Winter Burgundy Cable Knit Mini Sweater Dress 1904396 112 in s…" at bounding box center [562, 312] width 839 height 439
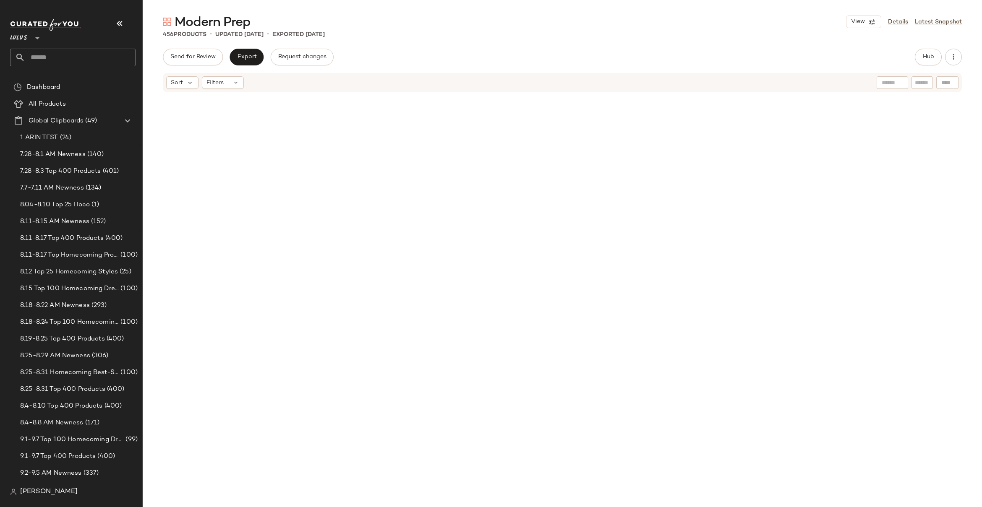
scroll to position [0, 0]
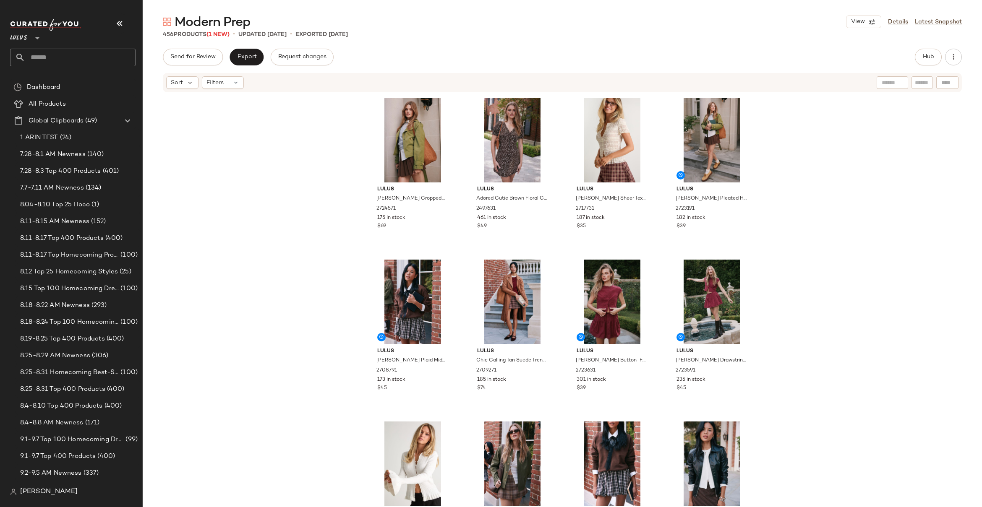
click at [289, 126] on div "Lulus [PERSON_NAME] Cropped Trench Coat 2724571 175 in stock $69 Lulus Adored C…" at bounding box center [562, 312] width 839 height 439
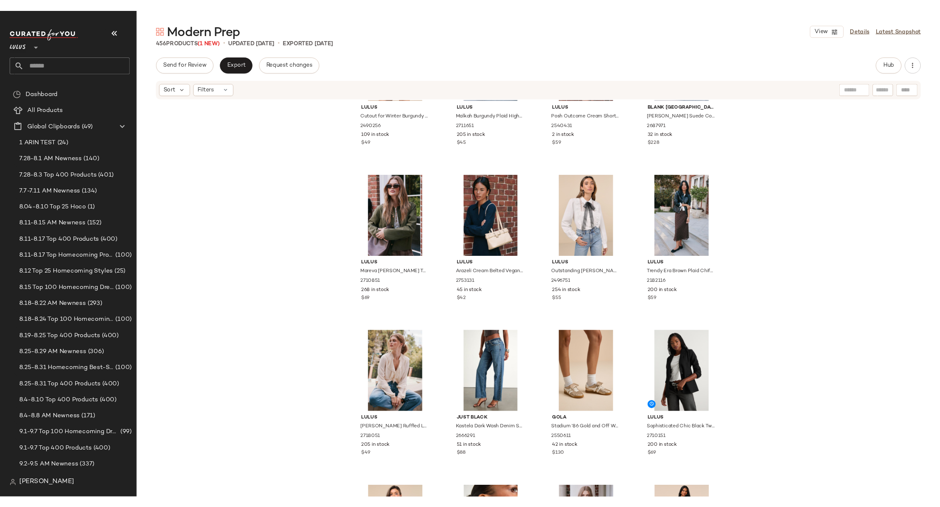
scroll to position [642, 0]
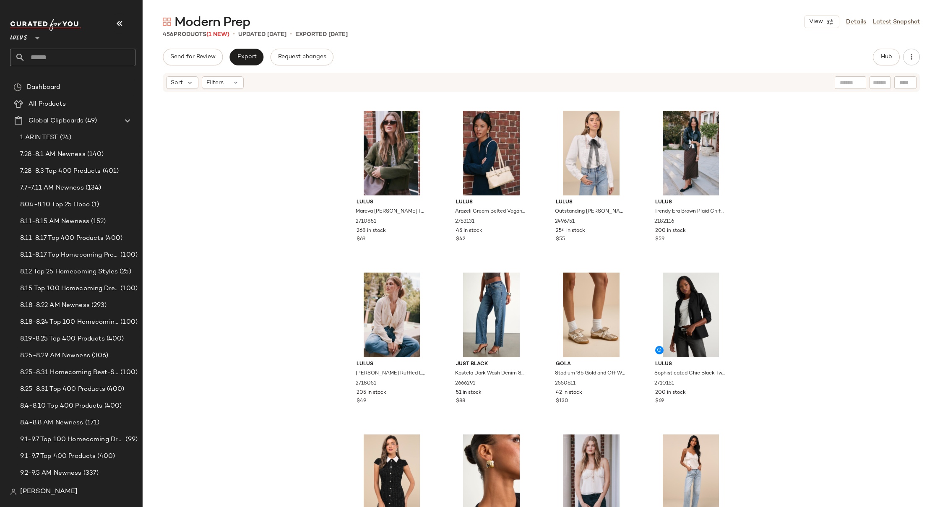
click at [895, 189] on div "Lulus Cutout for Winter Burgundy Marled Cable Knit Cutout Sweater 2490256 109 i…" at bounding box center [542, 312] width 798 height 439
click at [258, 164] on div "Lulus Cutout for Winter Burgundy Marled Cable Knit Cutout Sweater 2490256 109 i…" at bounding box center [542, 312] width 798 height 439
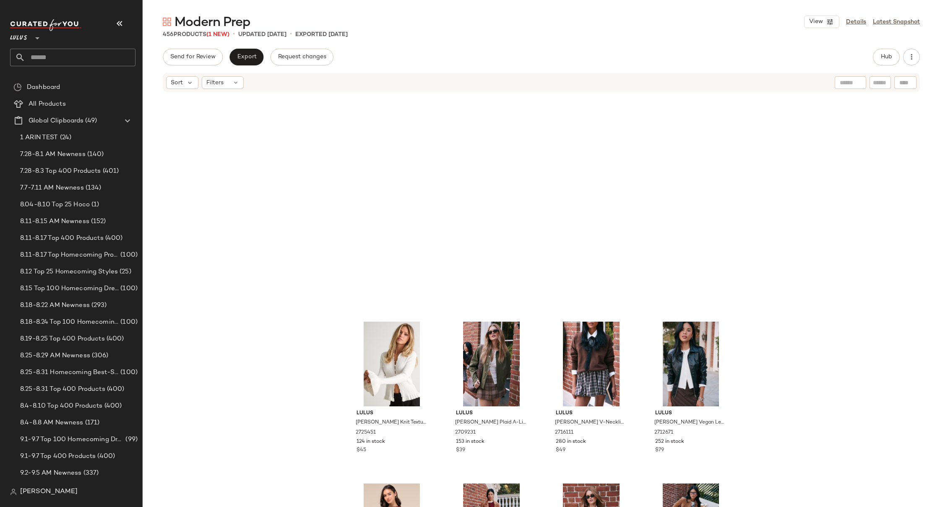
scroll to position [0, 0]
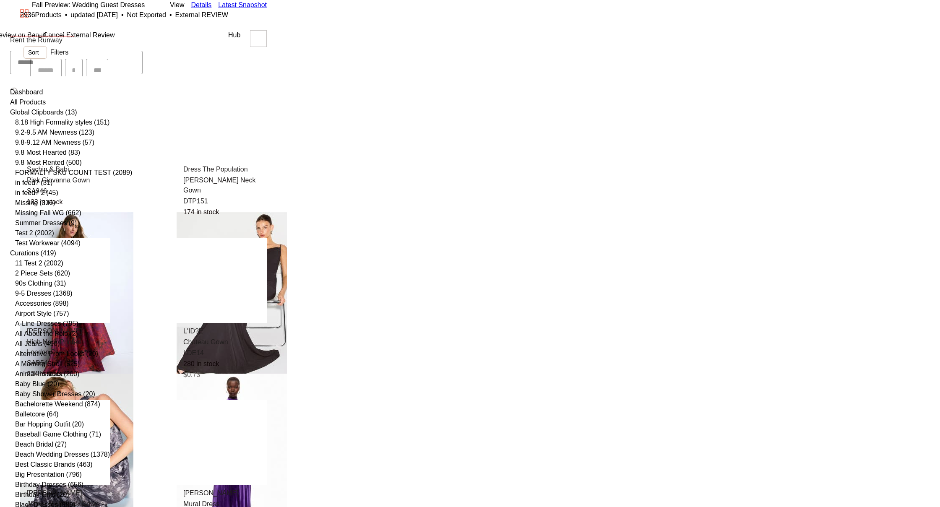
click at [55, 148] on span "9.8-9.12 AM Newness" at bounding box center [48, 143] width 66 height 10
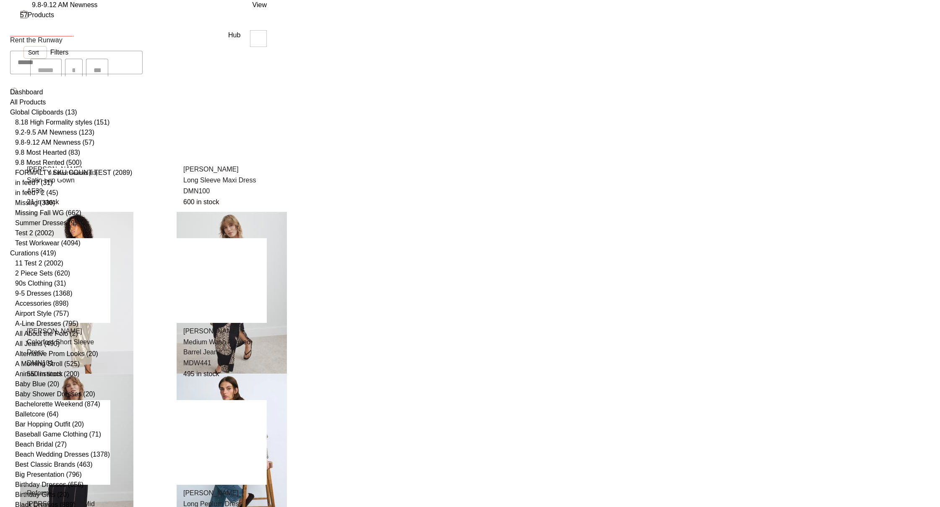
click at [52, 158] on span "9.8 Most Hearted" at bounding box center [41, 153] width 52 height 10
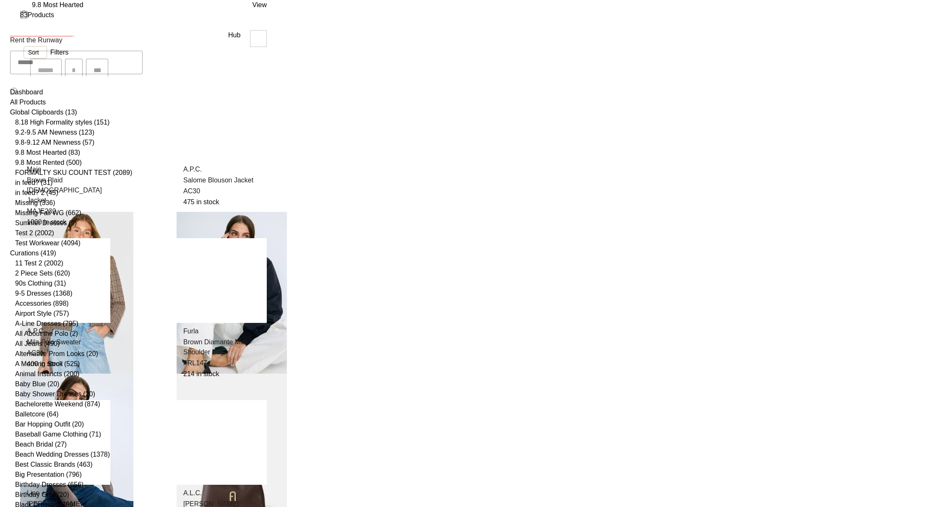
click at [53, 168] on span "9.8 Most Rented" at bounding box center [39, 163] width 49 height 10
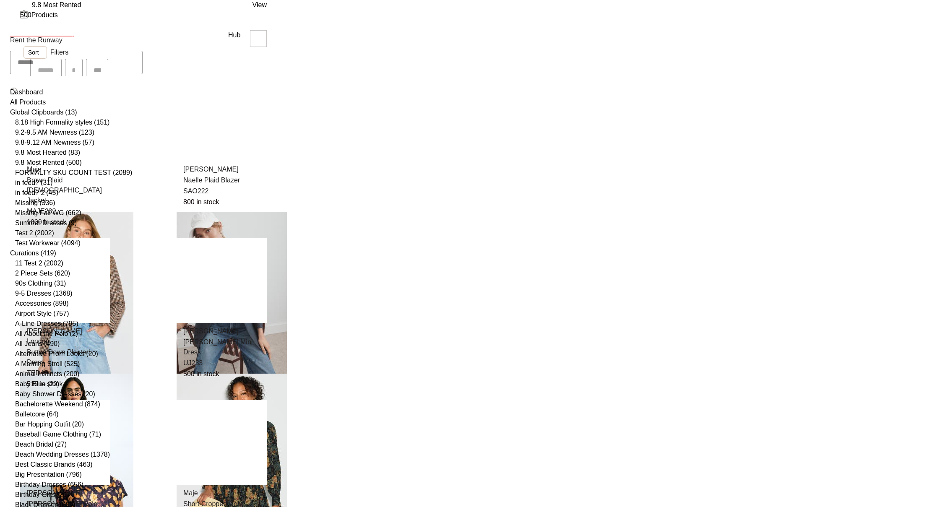
click at [240, 39] on span "Hub" at bounding box center [234, 34] width 12 height 7
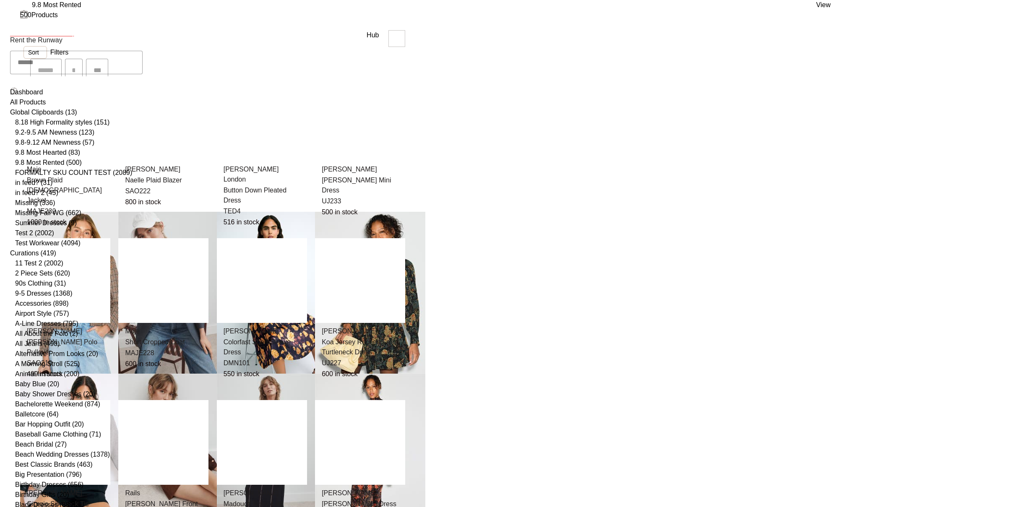
click at [602, 10] on div "9.8 Most Rented View" at bounding box center [425, 5] width 851 height 10
click at [394, 20] on div "500 Products" at bounding box center [425, 15] width 851 height 10
click at [385, 20] on div "500 Products" at bounding box center [425, 15] width 851 height 10
click at [50, 60] on input "text" at bounding box center [79, 62] width 128 height 23
type input "*******"
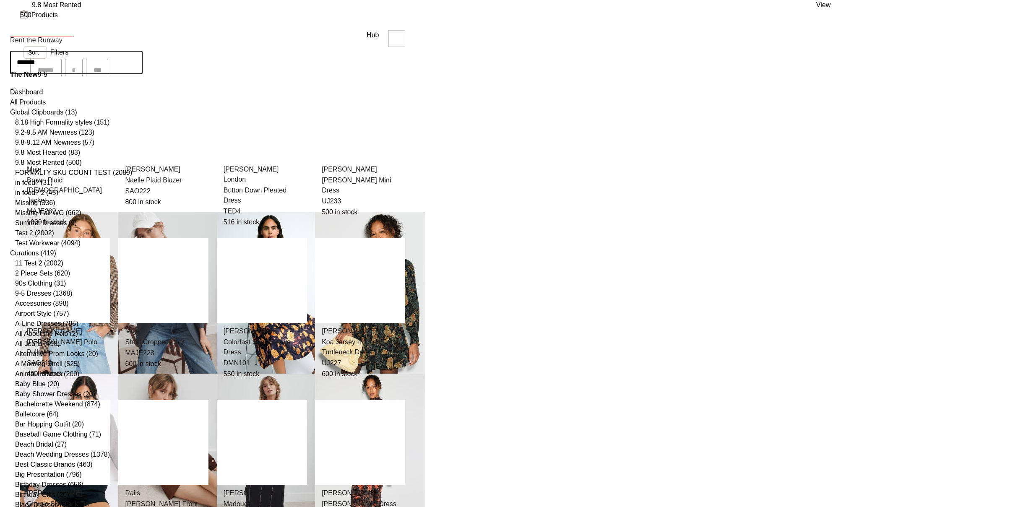
click at [47, 78] on span "9-5" at bounding box center [43, 74] width 10 height 7
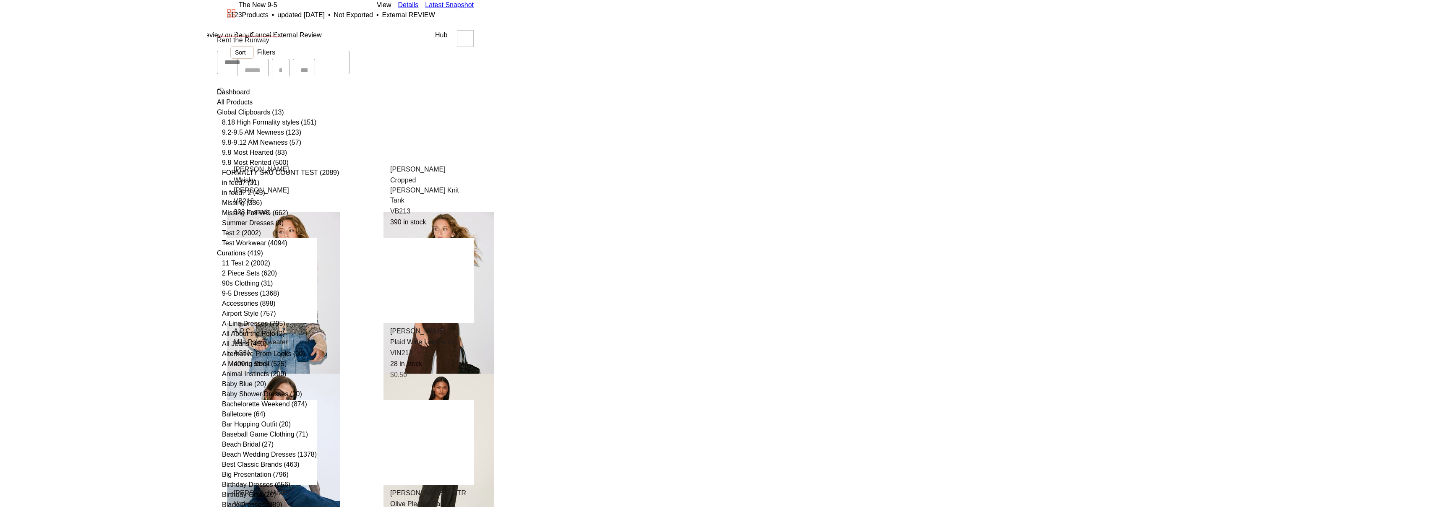
scroll to position [16, 0]
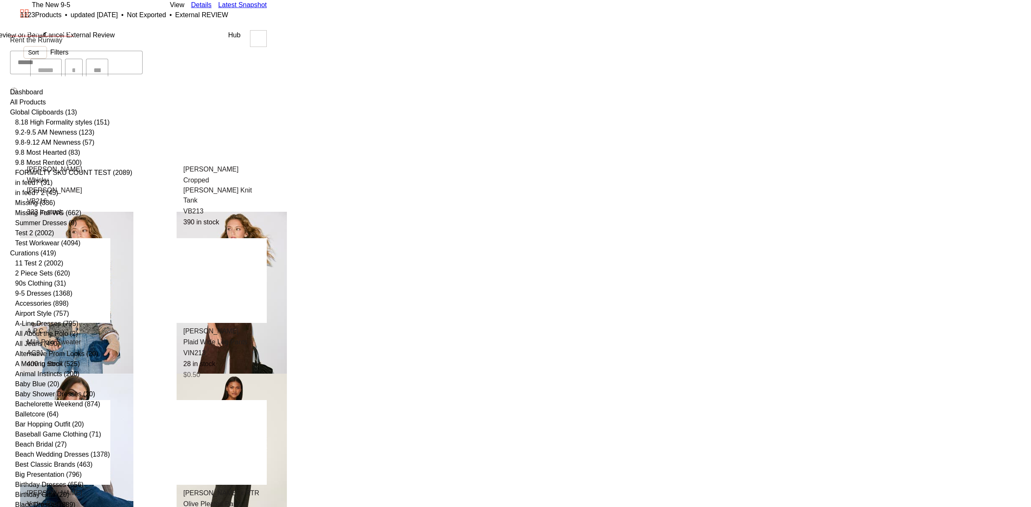
click at [113, 188] on div "in feed? (31)" at bounding box center [79, 183] width 128 height 10
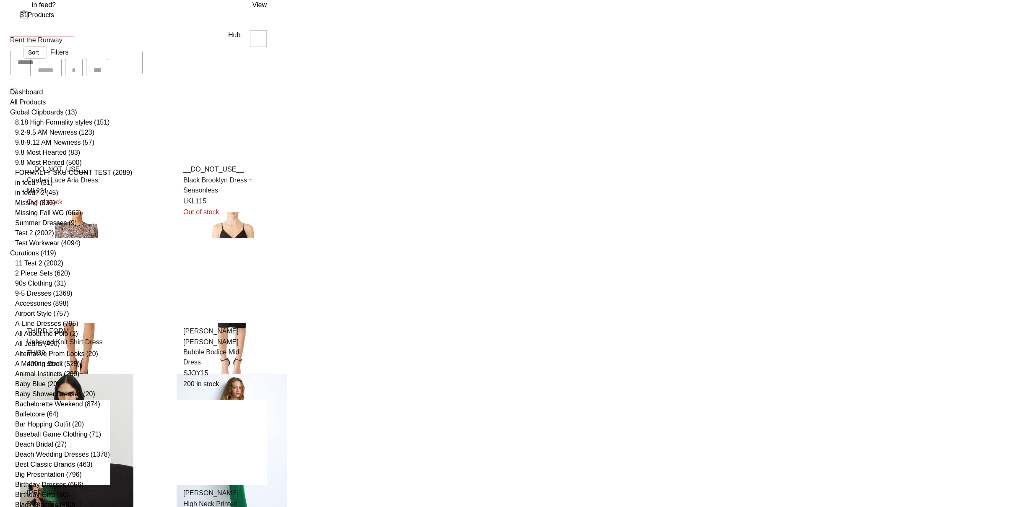
click at [85, 507] on div "Open in [GEOGRAPHIC_DATA]" at bounding box center [515, 512] width 1031 height 10
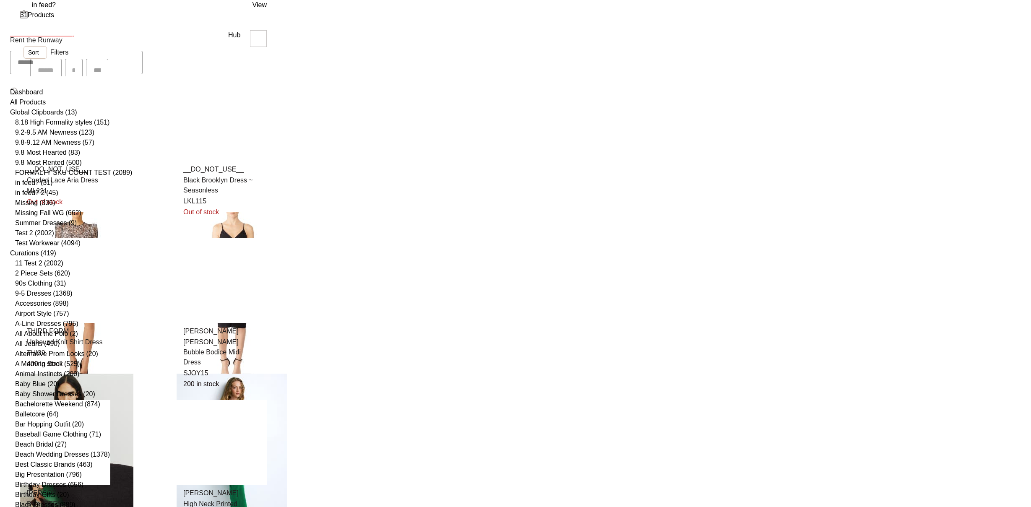
click at [42, 57] on input "text" at bounding box center [79, 62] width 128 height 23
type input "*******"
click at [41, 78] on span "9-5" at bounding box center [43, 74] width 10 height 7
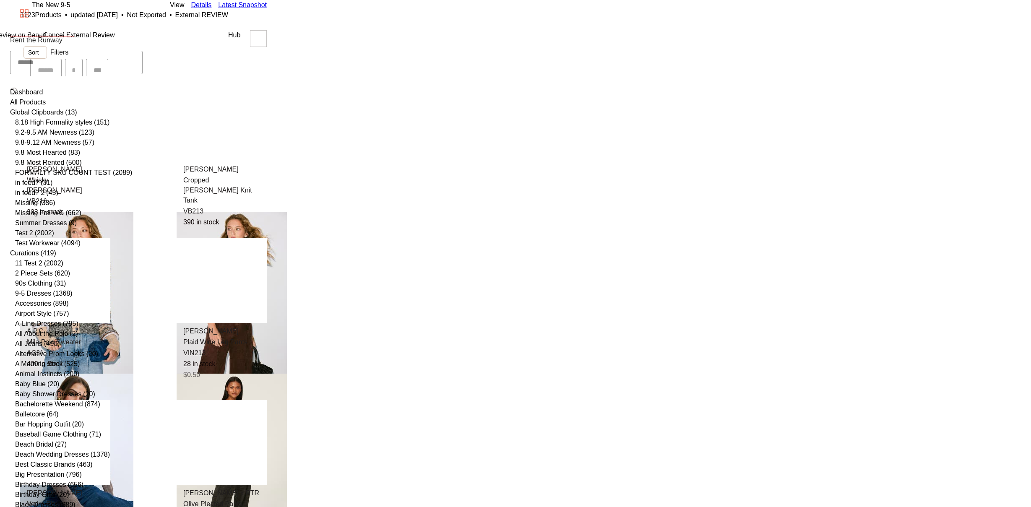
click at [69, 507] on span "Open in [GEOGRAPHIC_DATA]" at bounding box center [47, 512] width 95 height 7
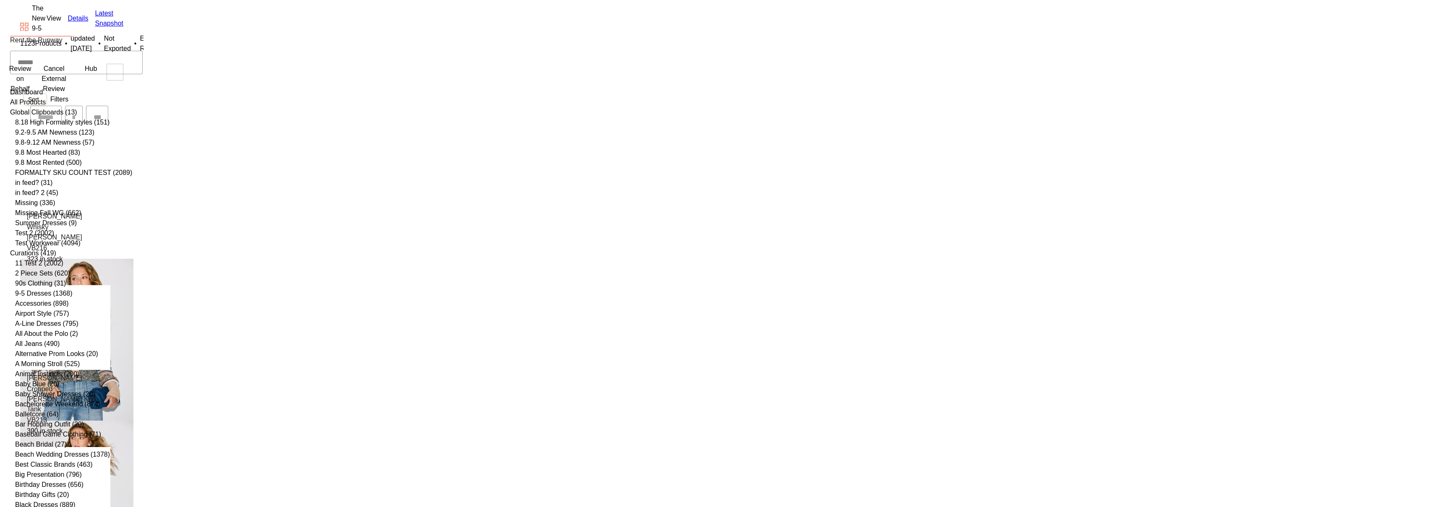
click at [97, 72] on span "Hub" at bounding box center [91, 68] width 12 height 7
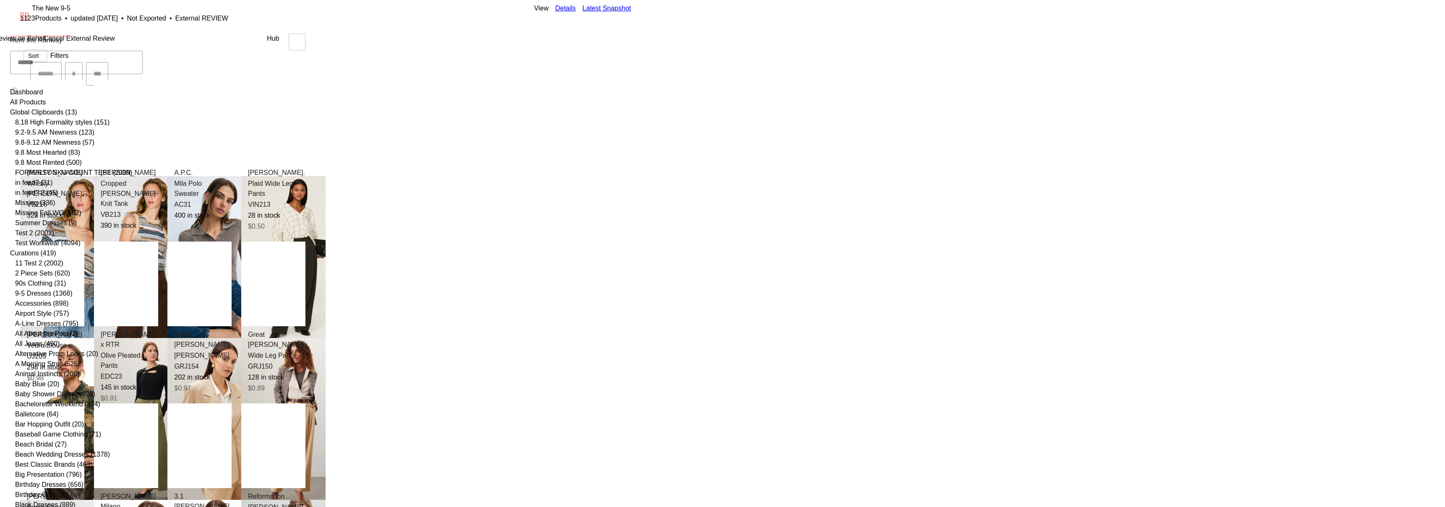
scroll to position [80, 0]
click at [44, 56] on input "text" at bounding box center [79, 62] width 128 height 23
type input "****"
click at [75, 98] on span "Preview: Wedding Guest Dresses" at bounding box center [72, 94] width 100 height 7
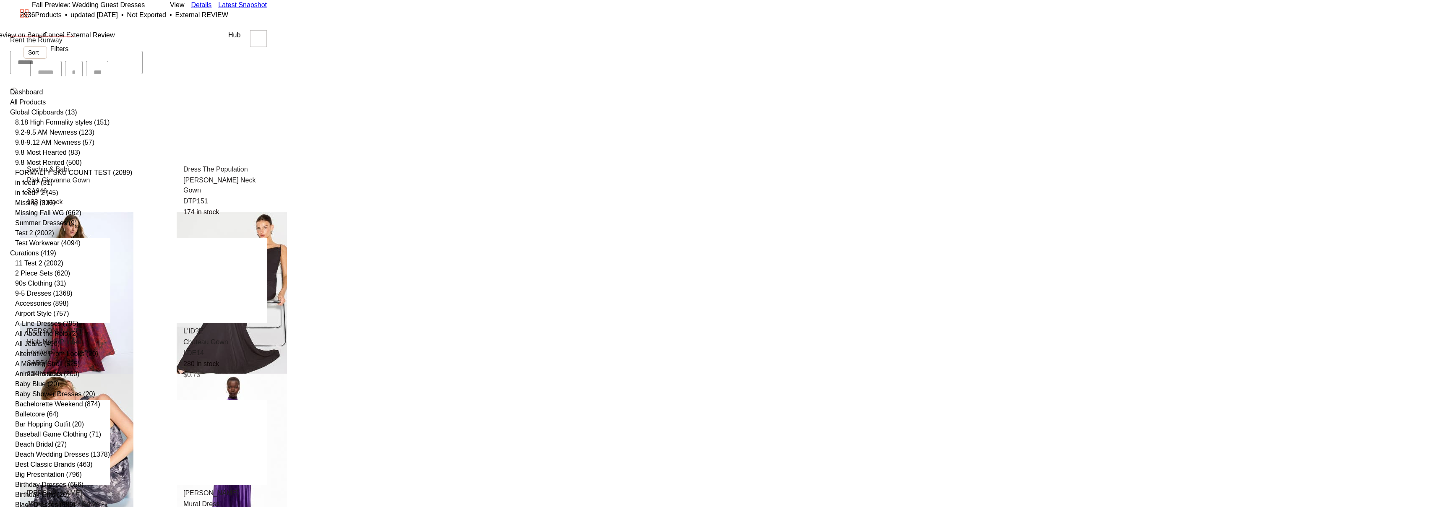
click at [240, 39] on span "Hub" at bounding box center [234, 34] width 12 height 7
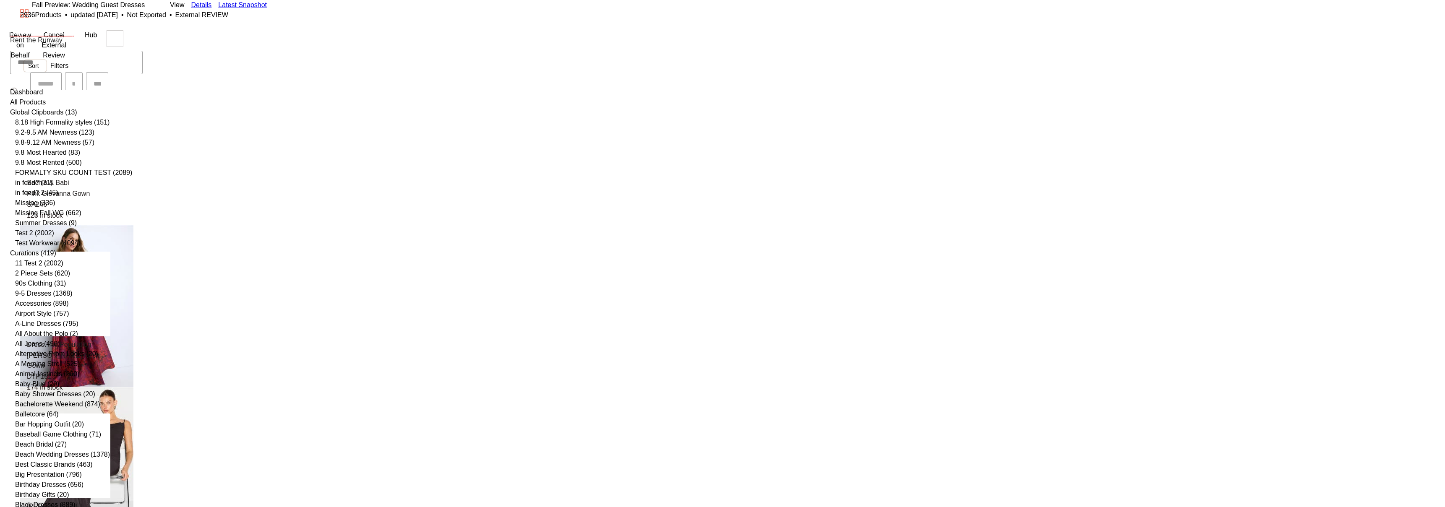
click at [39, 70] on span "Sort" at bounding box center [33, 66] width 11 height 9
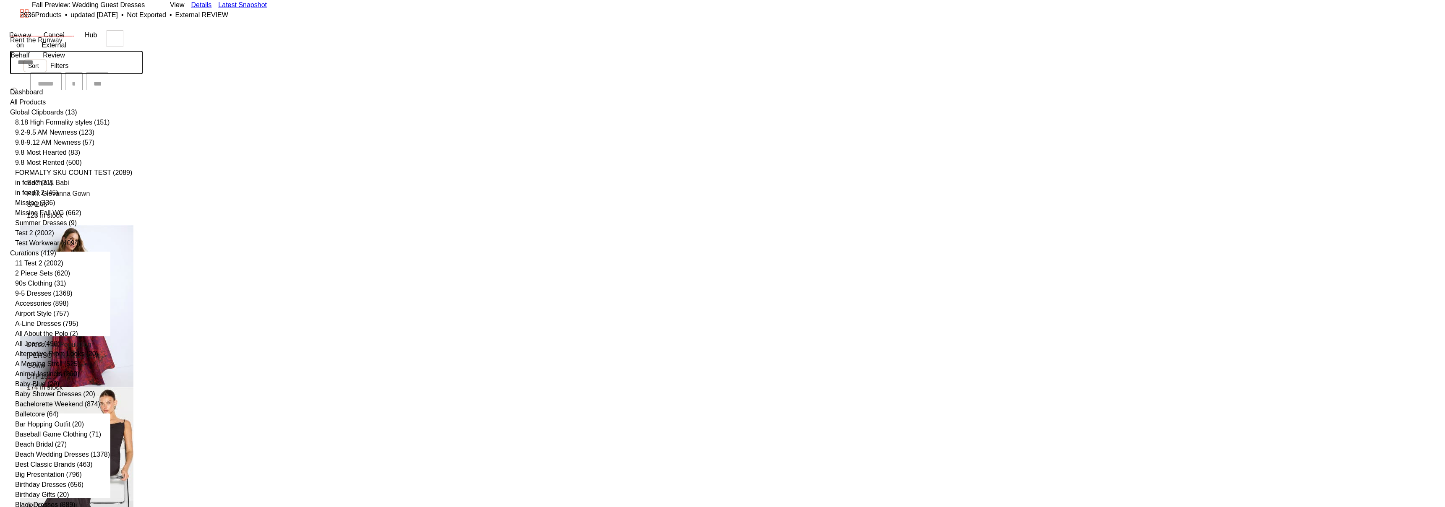
click at [56, 60] on input "text" at bounding box center [79, 62] width 128 height 23
type input "*"
type input "**********"
click at [58, 78] on span "s" at bounding box center [56, 74] width 3 height 7
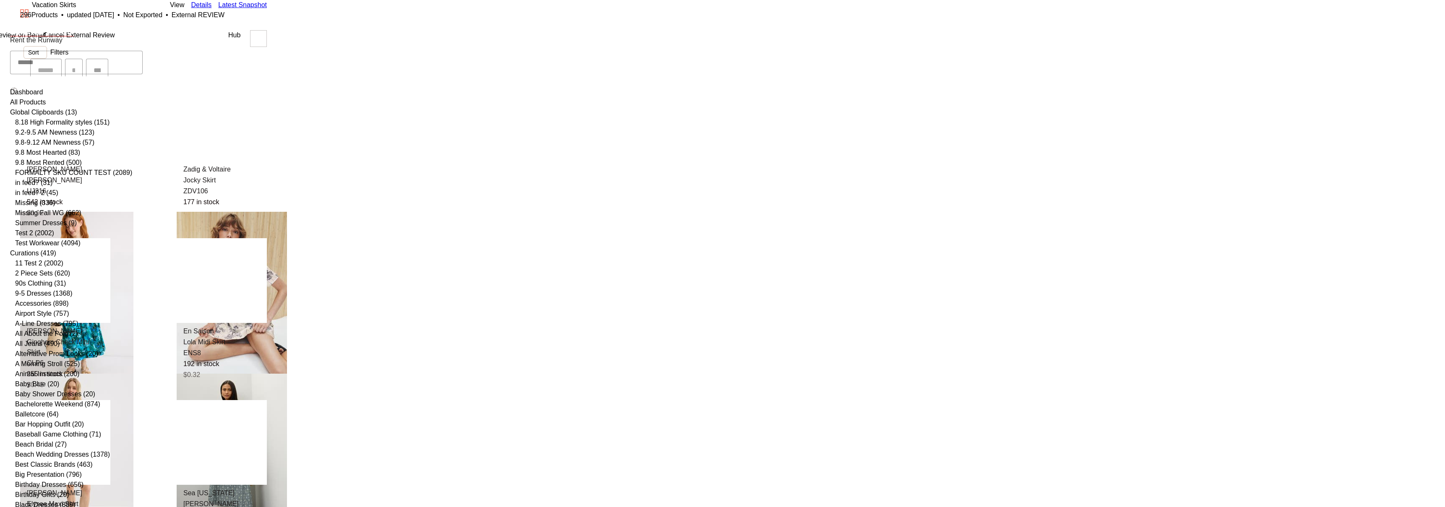
click at [43, 38] on span "Rent the Runway" at bounding box center [36, 40] width 52 height 10
type input "**"
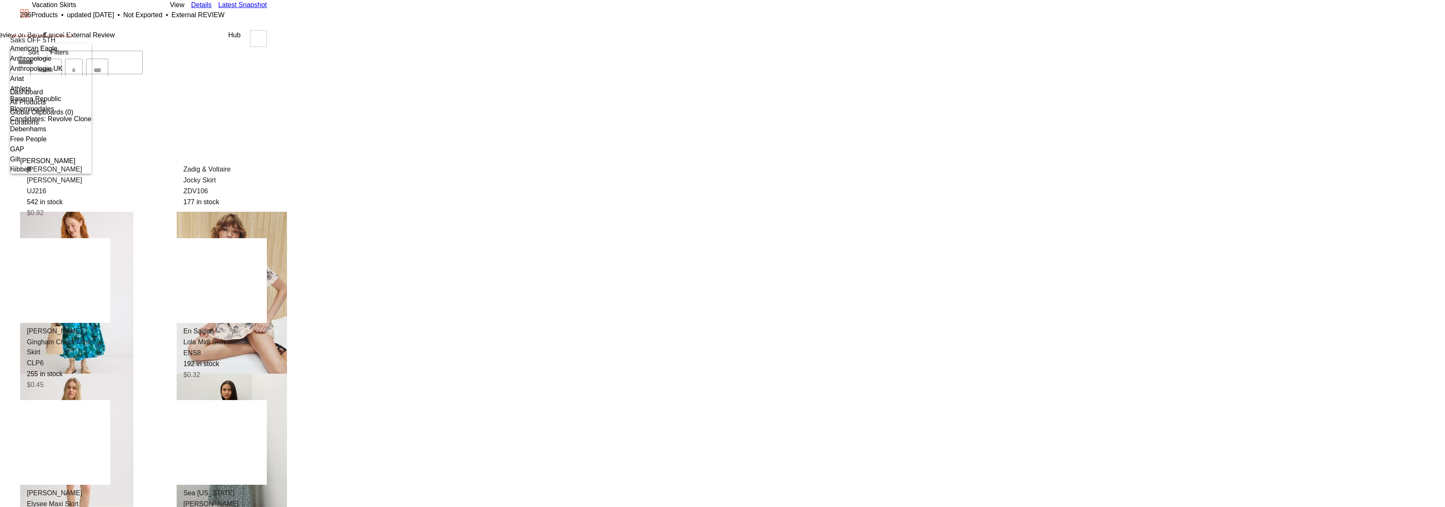
scroll to position [0, 0]
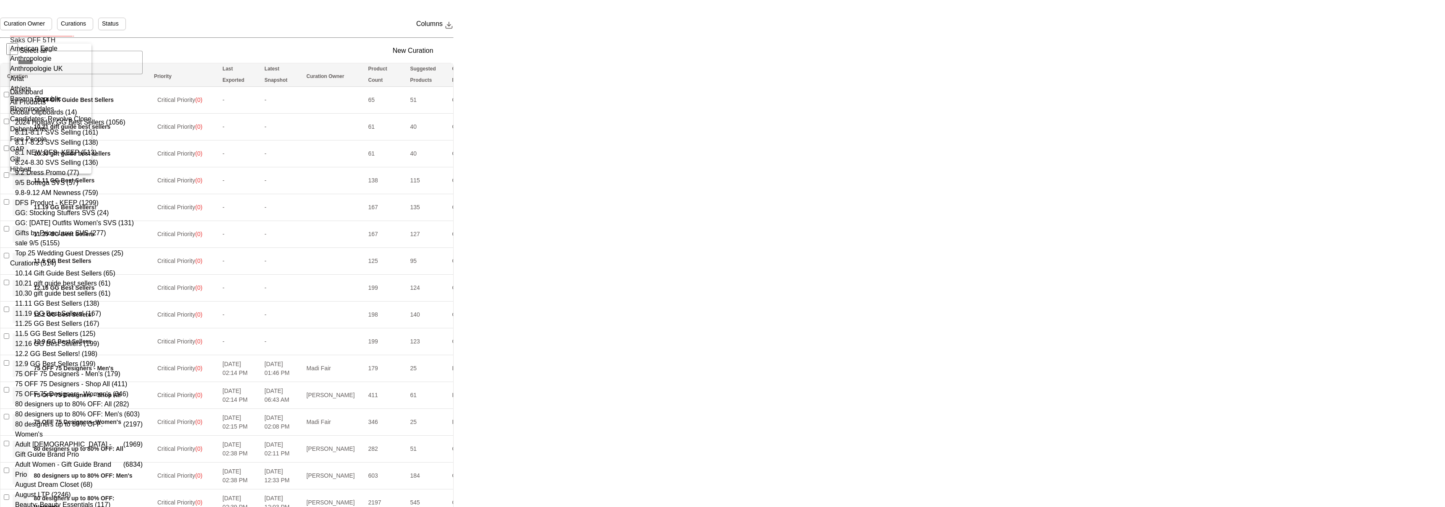
click at [48, 265] on div "Saks OFF 5TH" at bounding box center [50, 270] width 81 height 10
